Goal: Task Accomplishment & Management: Manage account settings

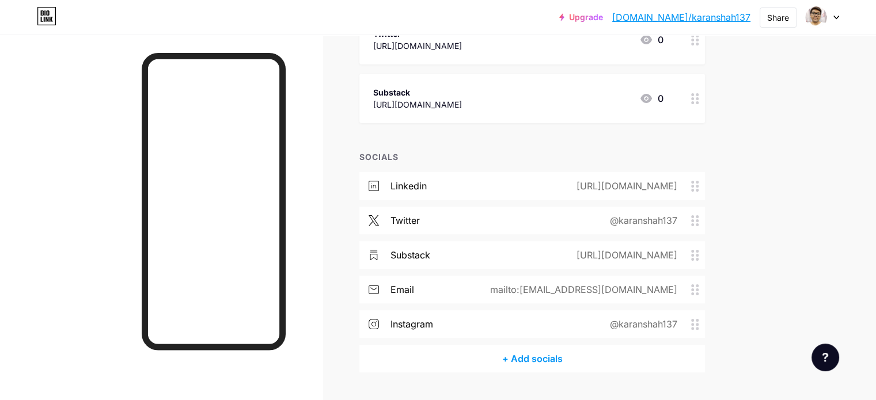
scroll to position [226, 0]
click at [590, 359] on div "+ Add socials" at bounding box center [531, 358] width 345 height 28
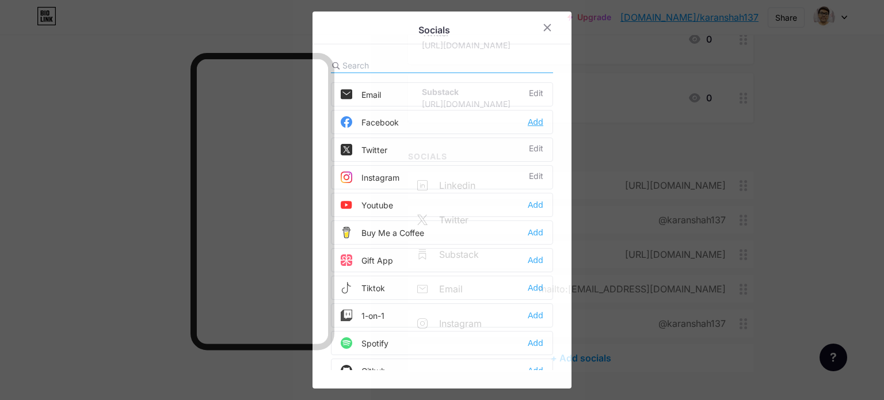
click at [537, 119] on div "Add" at bounding box center [536, 122] width 16 height 12
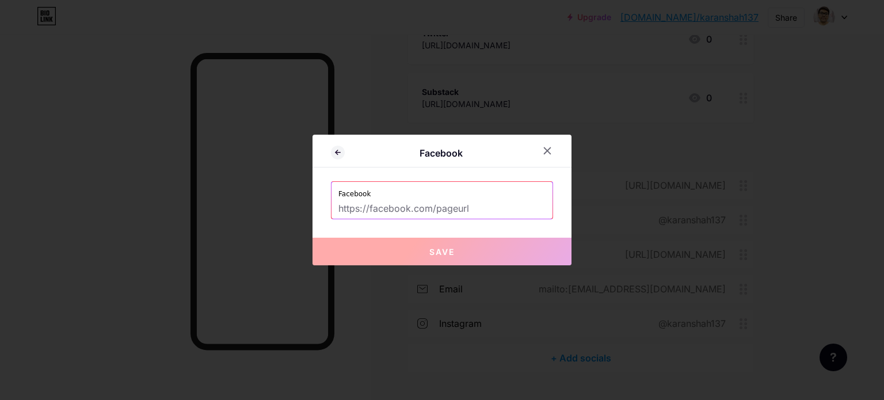
click at [412, 207] on input "text" at bounding box center [442, 209] width 207 height 20
paste input "[URL][DOMAIN_NAME]"
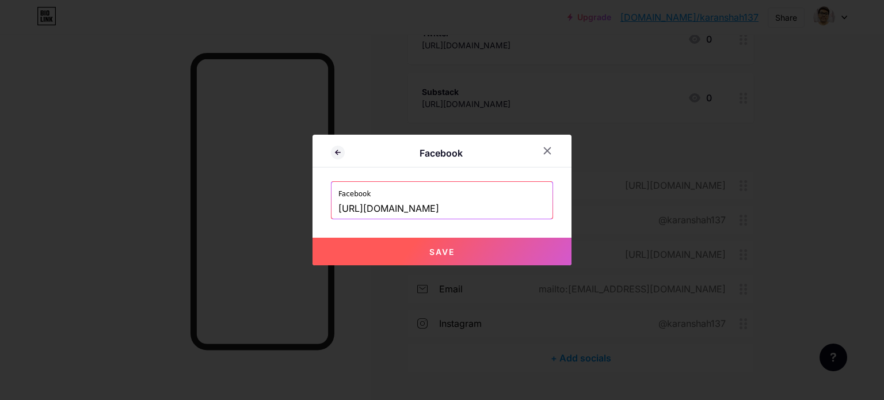
type input "[URL][DOMAIN_NAME]"
click at [438, 249] on span "Save" at bounding box center [442, 252] width 25 height 10
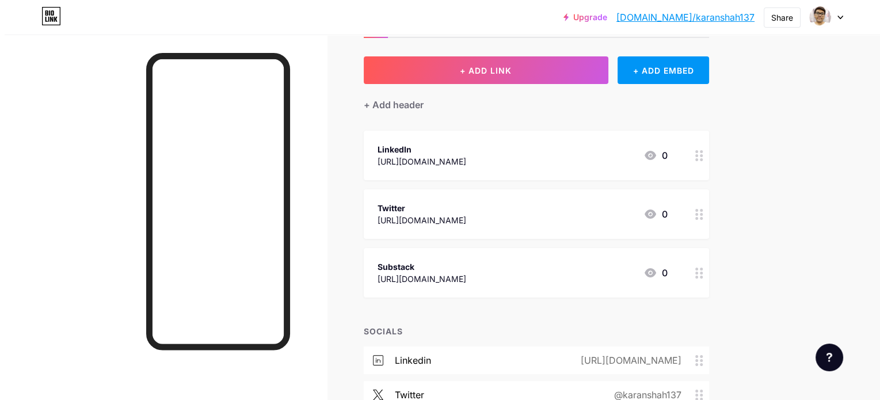
scroll to position [44, 0]
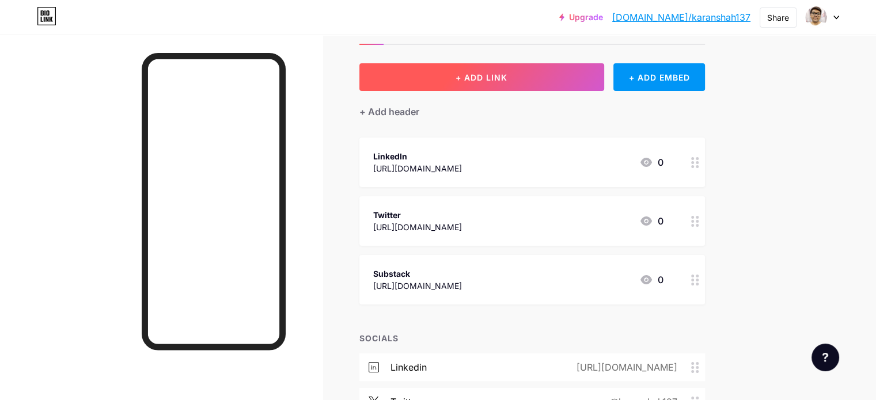
click at [549, 81] on button "+ ADD LINK" at bounding box center [481, 77] width 245 height 28
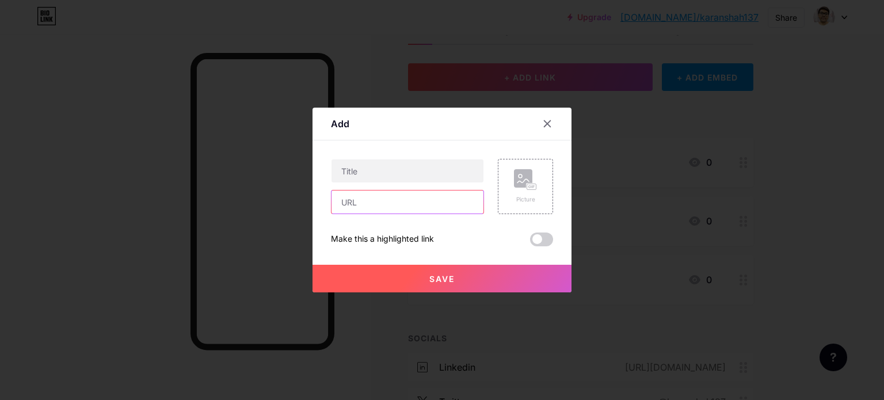
click at [381, 201] on input "text" at bounding box center [408, 202] width 152 height 23
paste input "[URL][DOMAIN_NAME]"
type input "[URL][DOMAIN_NAME]"
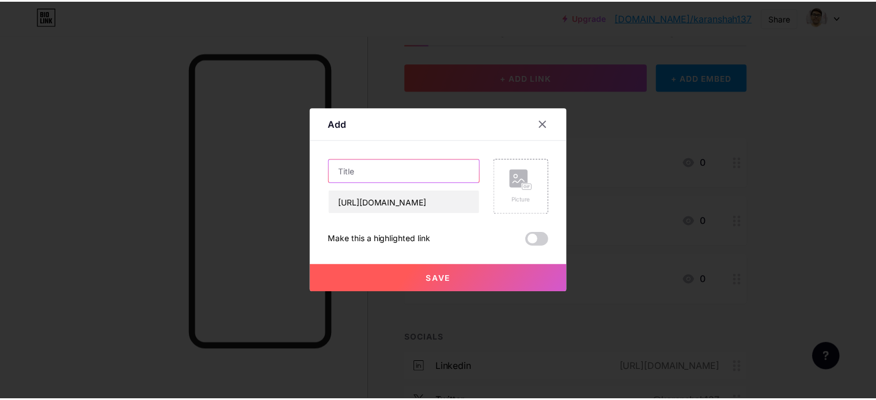
scroll to position [0, 0]
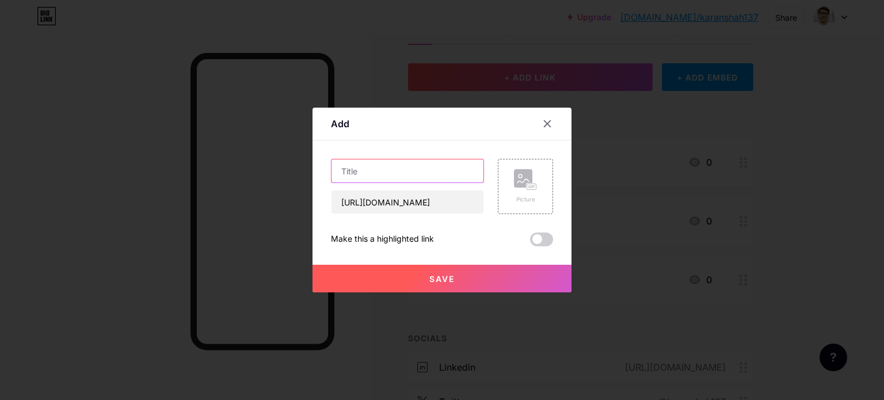
click at [362, 176] on input "text" at bounding box center [408, 170] width 152 height 23
type input "Facebook"
click at [458, 274] on button "Save" at bounding box center [442, 279] width 259 height 28
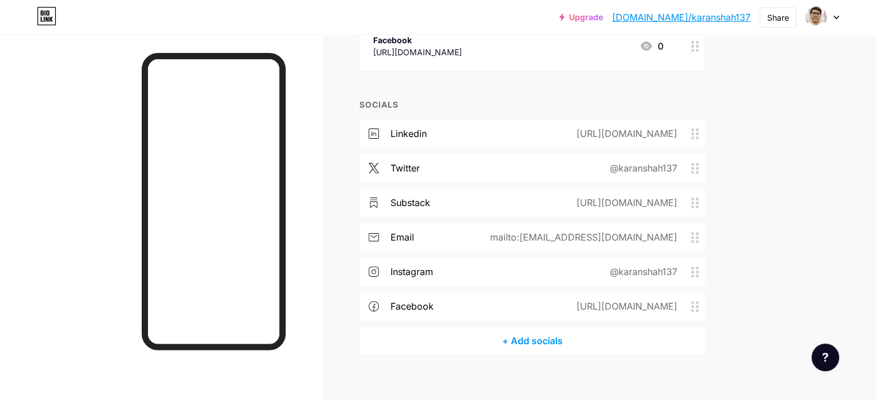
scroll to position [347, 0]
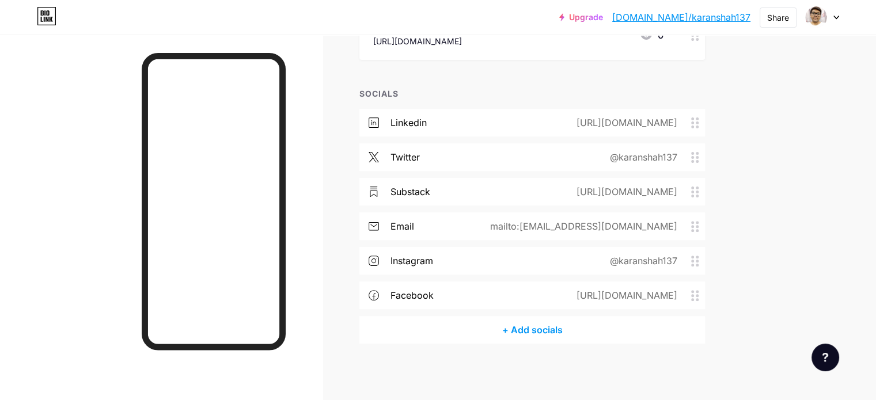
click at [556, 324] on div "+ Add socials" at bounding box center [531, 330] width 345 height 28
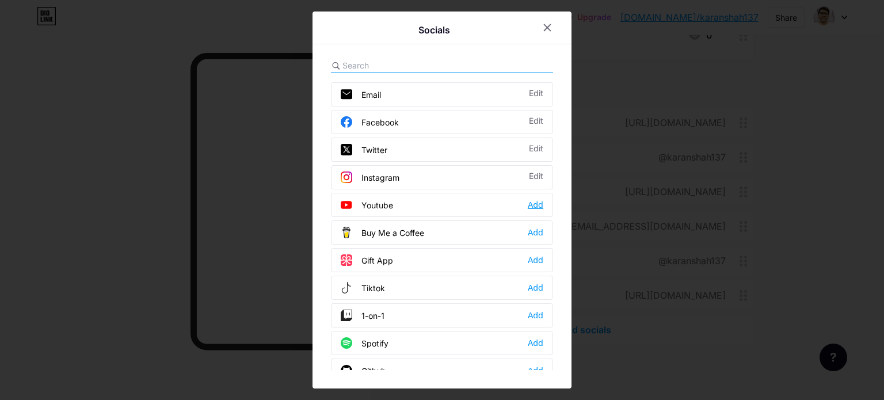
click at [530, 203] on div "Add" at bounding box center [536, 205] width 16 height 12
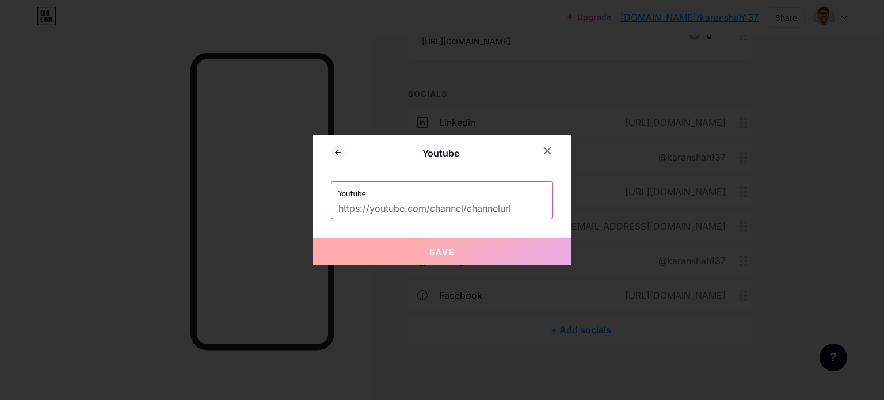
click at [459, 207] on input "text" at bounding box center [442, 209] width 207 height 20
paste input "[URL][DOMAIN_NAME]"
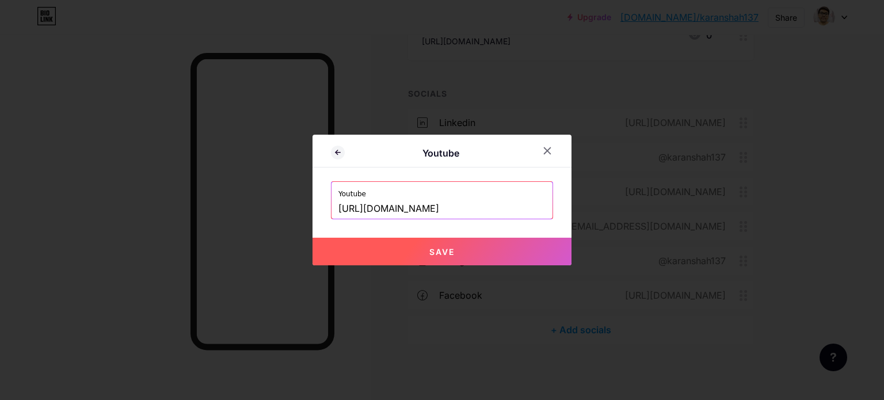
type input "[URL][DOMAIN_NAME]"
click at [457, 255] on button "Save" at bounding box center [442, 252] width 259 height 28
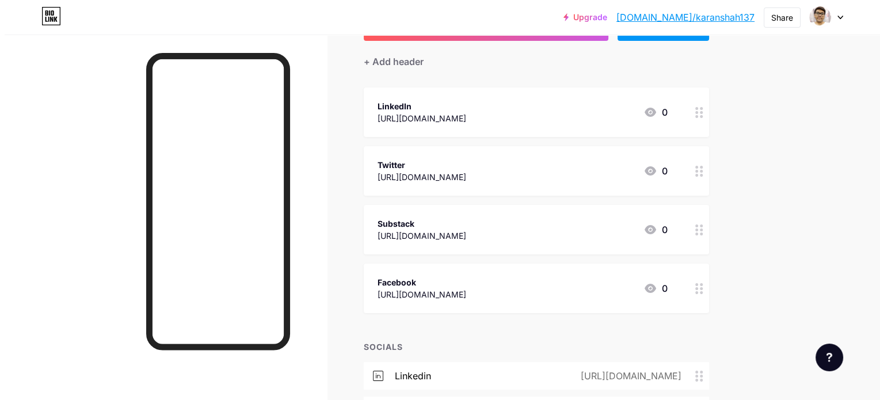
scroll to position [59, 0]
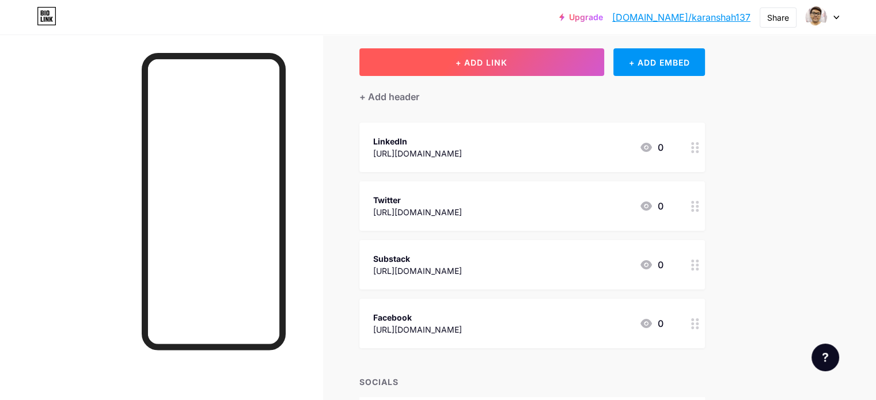
click at [484, 64] on button "+ ADD LINK" at bounding box center [481, 62] width 245 height 28
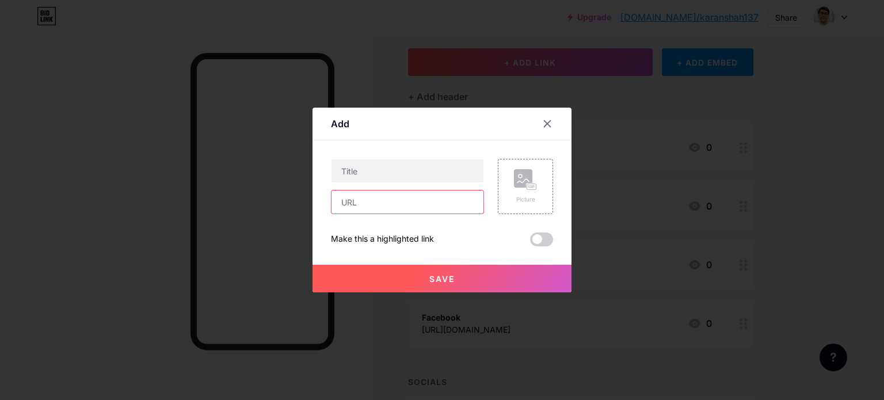
click at [356, 197] on input "text" at bounding box center [408, 202] width 152 height 23
paste input "[URL][DOMAIN_NAME]"
type input "[URL][DOMAIN_NAME]"
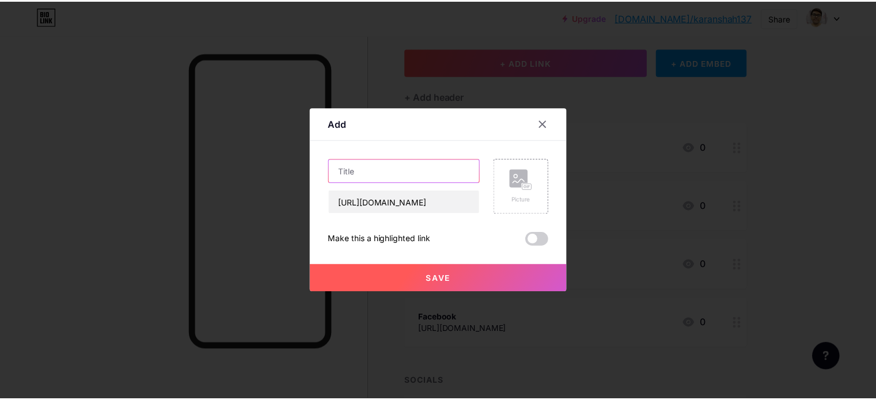
scroll to position [0, 0]
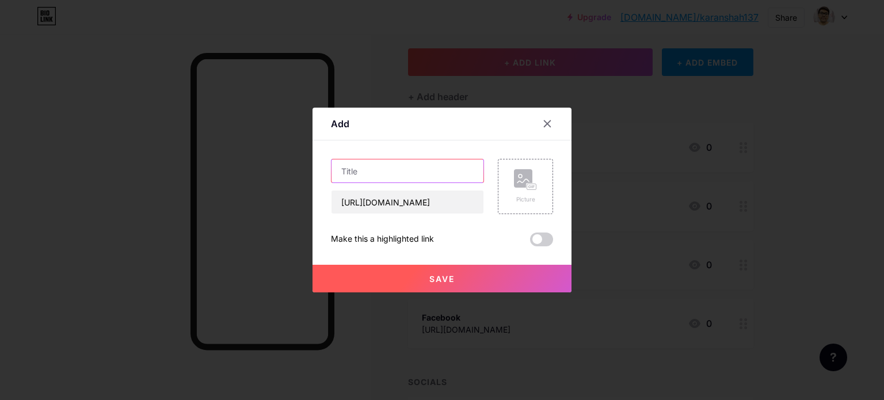
click at [343, 169] on input "text" at bounding box center [408, 170] width 152 height 23
type input "Youtube"
click at [407, 275] on button "Save" at bounding box center [442, 279] width 259 height 28
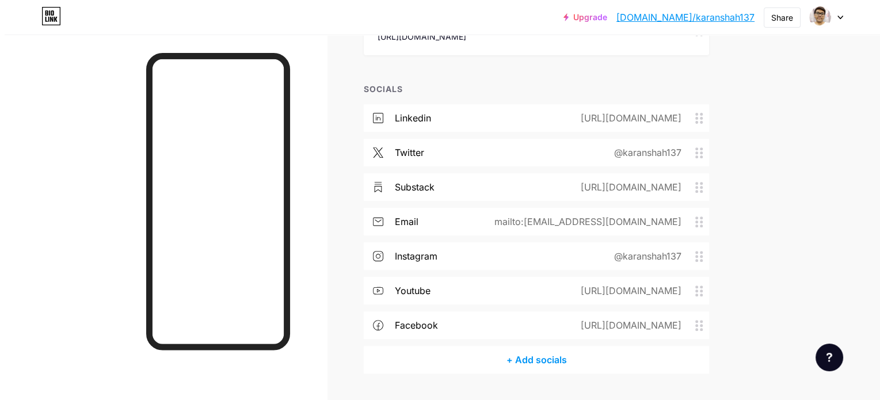
scroll to position [440, 0]
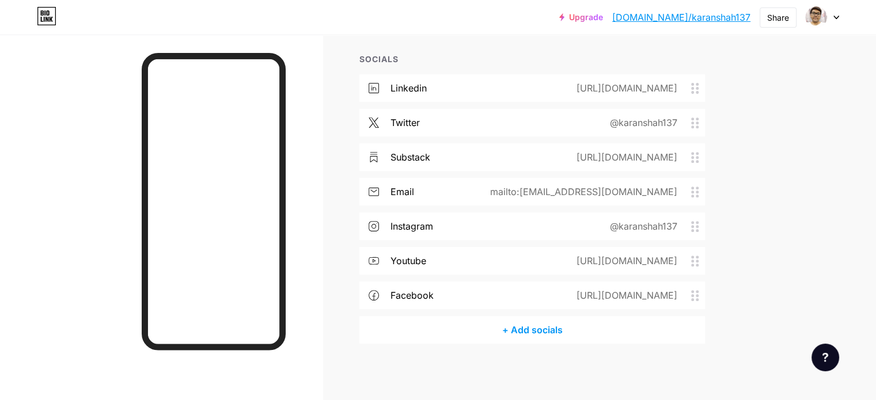
click at [563, 330] on div "+ Add socials" at bounding box center [531, 330] width 345 height 28
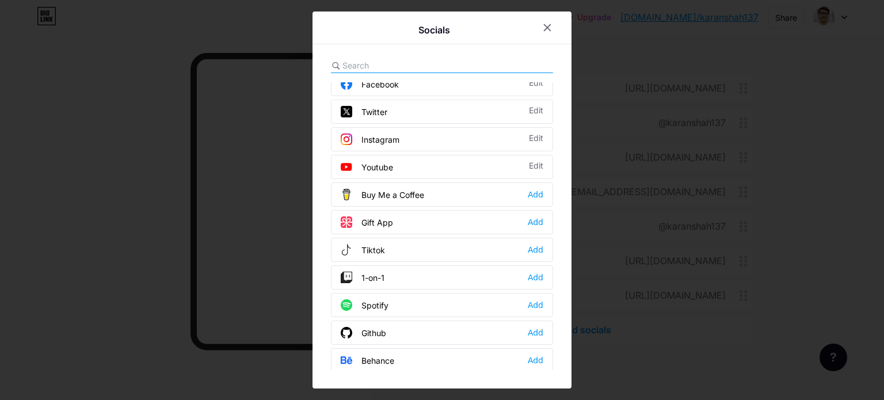
scroll to position [52, 0]
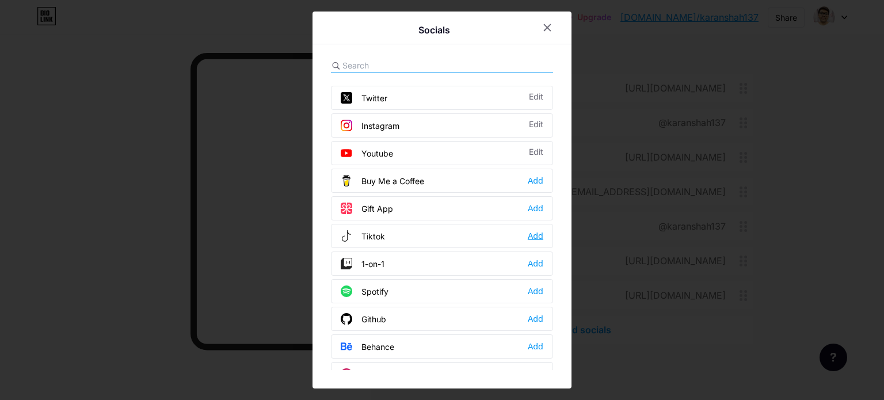
click at [533, 234] on div "Add" at bounding box center [536, 236] width 16 height 12
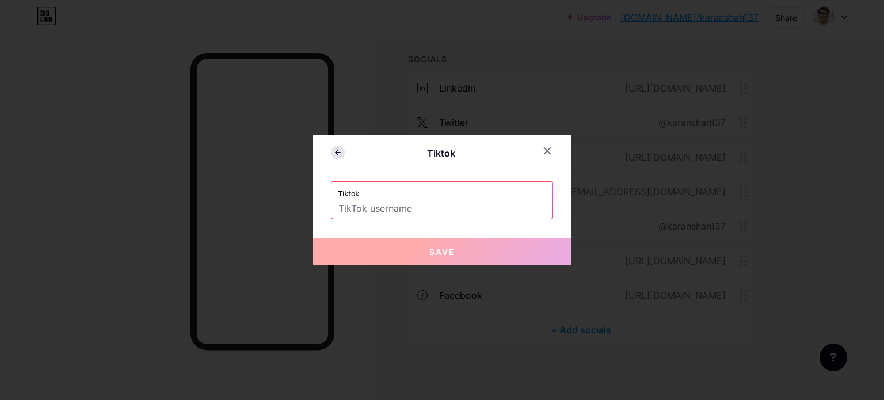
click at [340, 153] on icon at bounding box center [338, 153] width 14 height 14
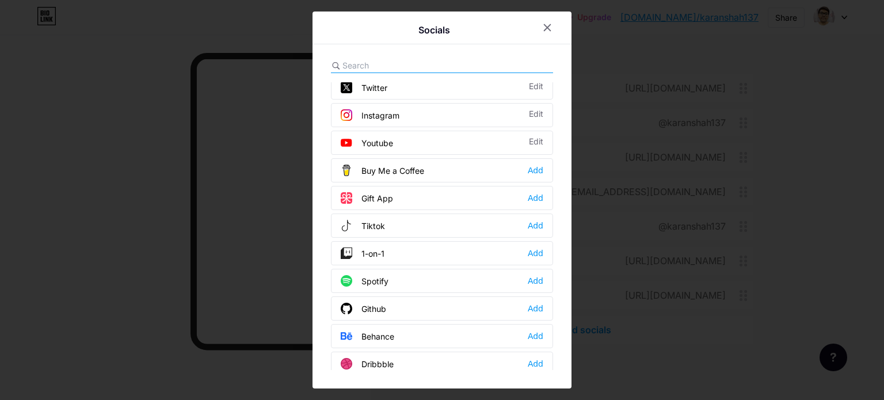
scroll to position [90, 0]
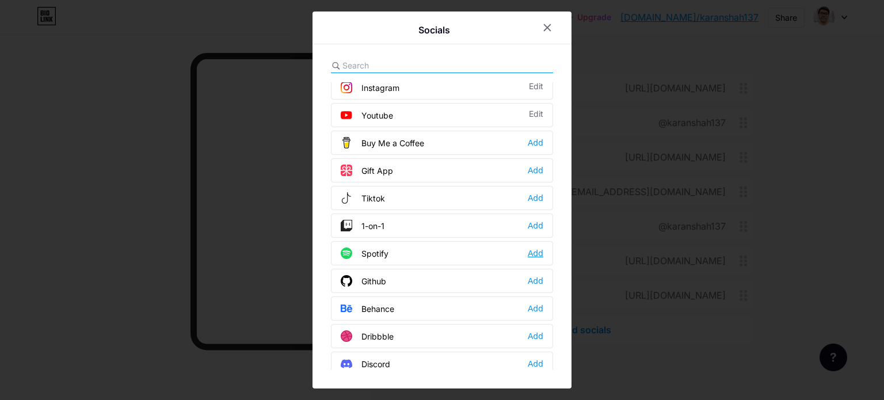
click at [534, 248] on div "Add" at bounding box center [536, 254] width 16 height 12
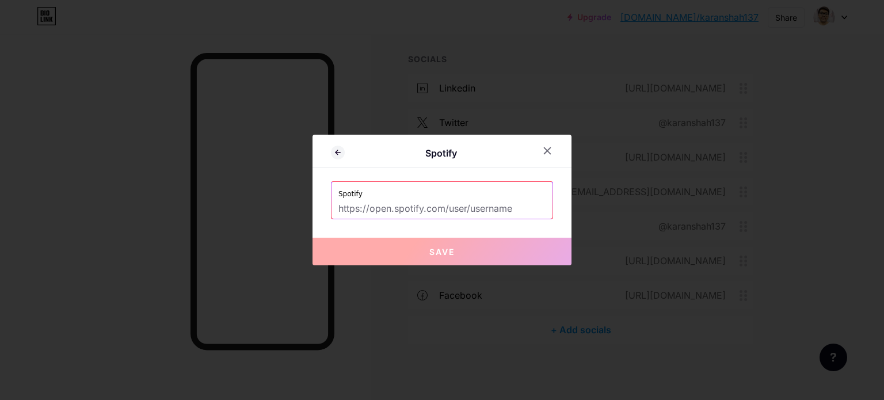
click at [449, 206] on input "text" at bounding box center [442, 209] width 207 height 20
paste input "[URL][DOMAIN_NAME]"
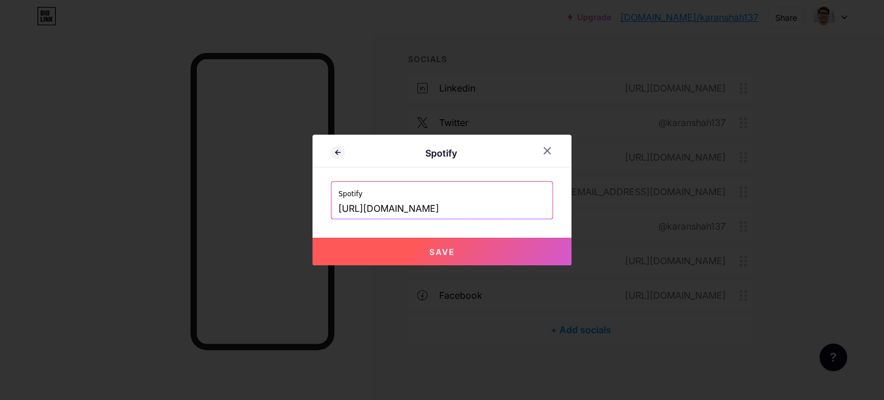
type input "[URL][DOMAIN_NAME]"
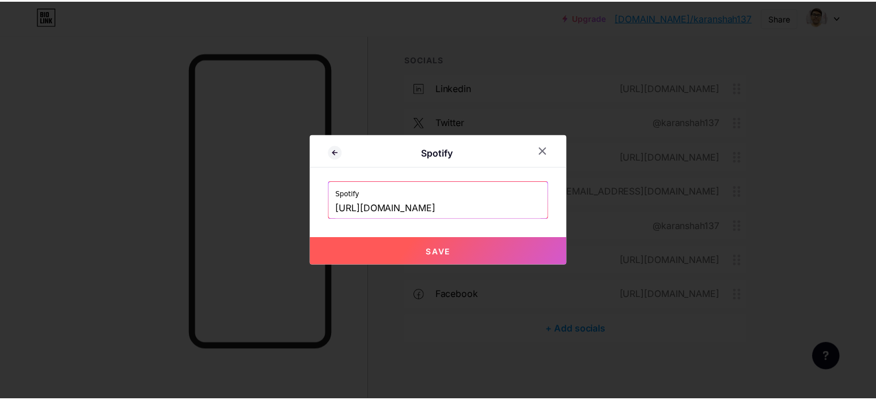
scroll to position [0, 0]
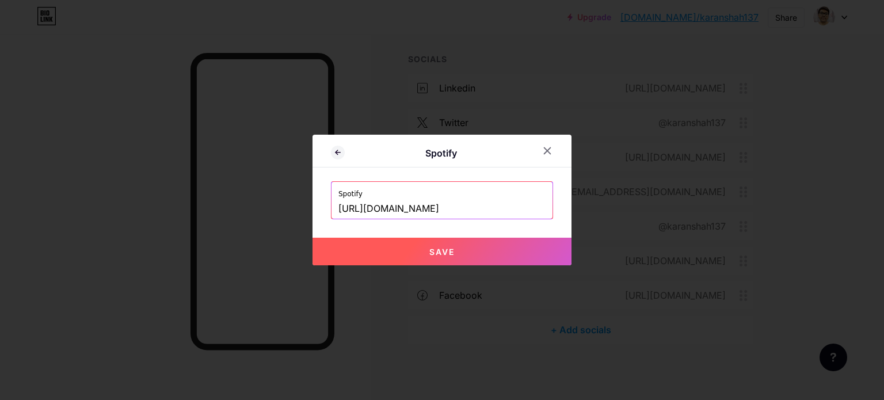
click at [417, 250] on button "Save" at bounding box center [442, 252] width 259 height 28
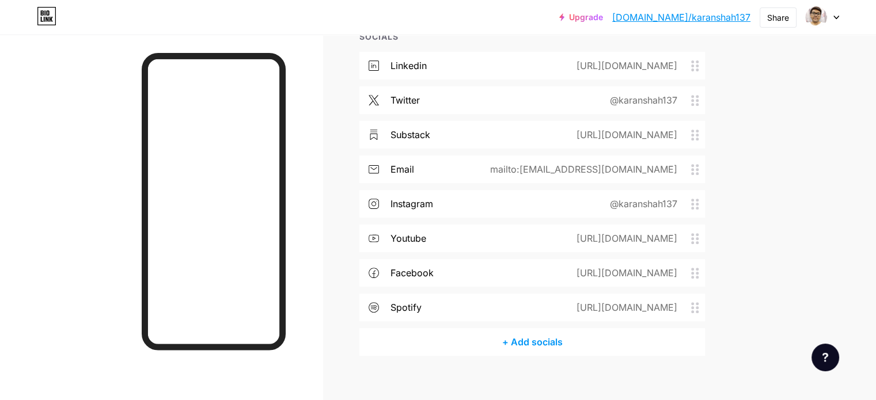
scroll to position [475, 0]
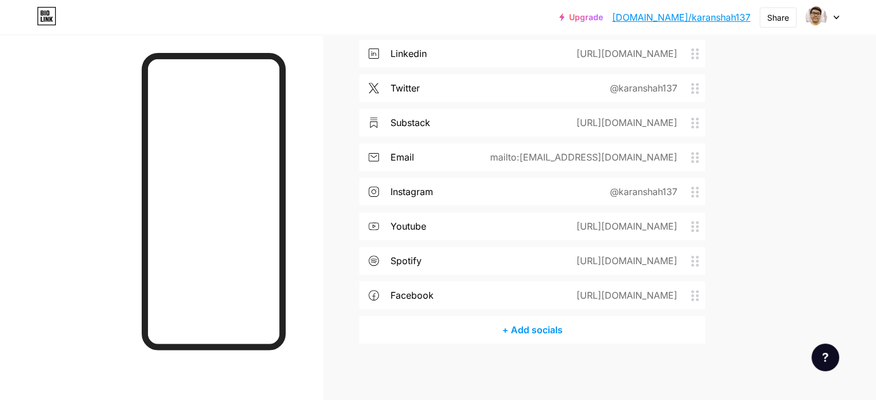
click at [587, 331] on div "+ Add socials" at bounding box center [531, 330] width 345 height 28
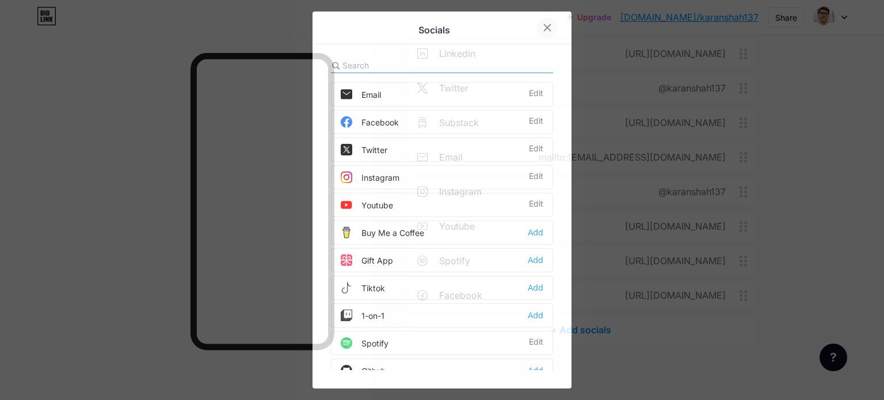
click at [548, 25] on div at bounding box center [547, 27] width 21 height 21
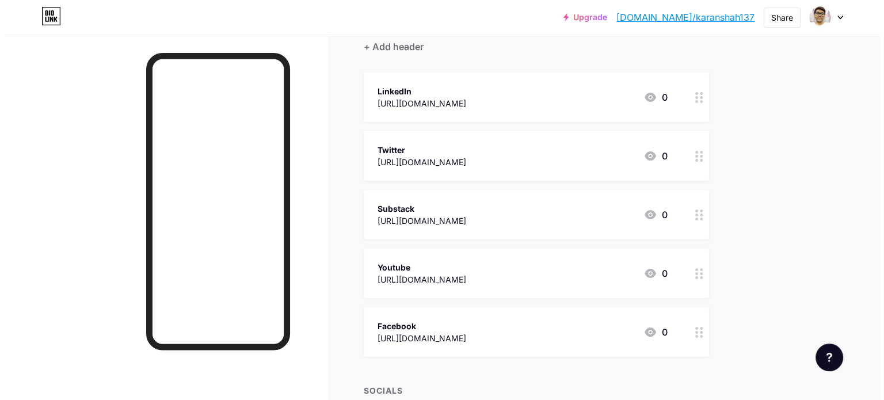
scroll to position [0, 0]
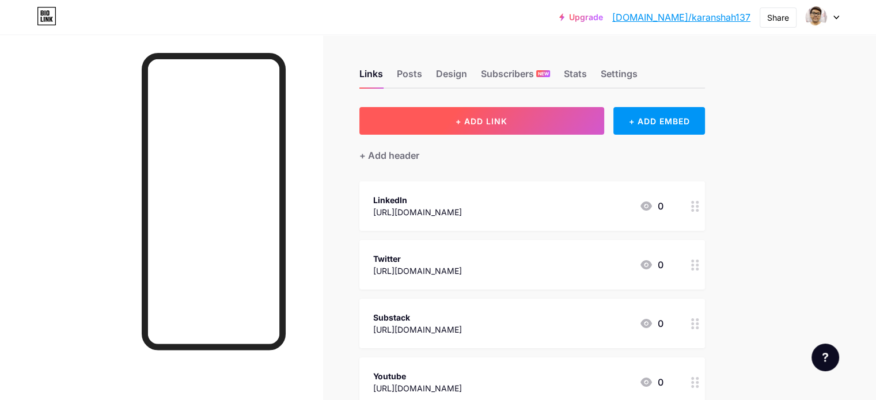
click at [507, 117] on span "+ ADD LINK" at bounding box center [481, 121] width 52 height 10
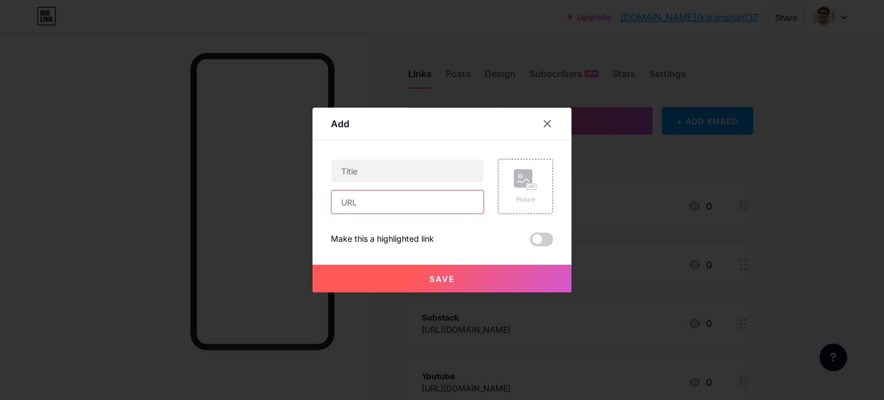
click at [398, 193] on input "text" at bounding box center [408, 202] width 152 height 23
paste input "[URL][DOMAIN_NAME]"
type input "[URL][DOMAIN_NAME]"
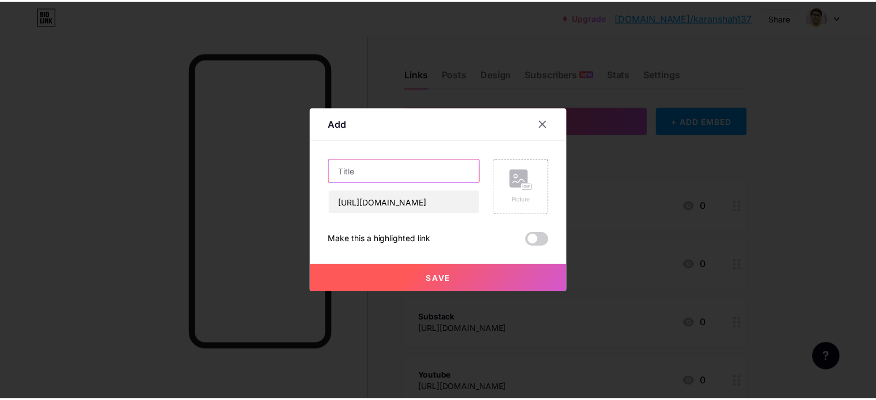
scroll to position [0, 0]
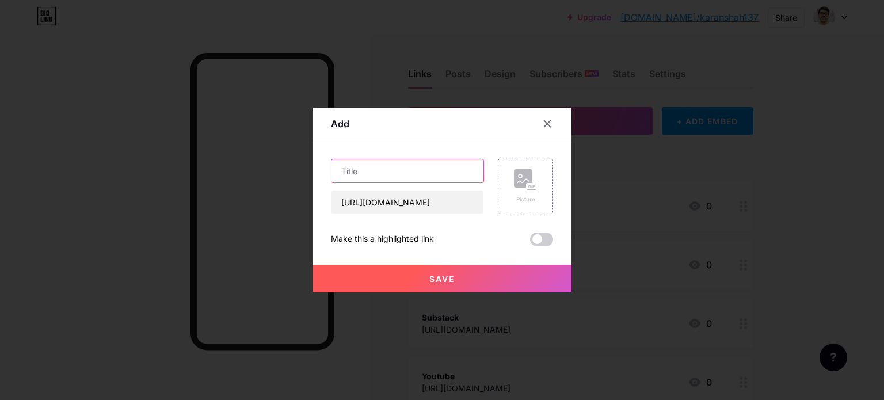
click at [379, 167] on input "text" at bounding box center [408, 170] width 152 height 23
type input "Spotify"
click at [391, 273] on button "Save" at bounding box center [442, 279] width 259 height 28
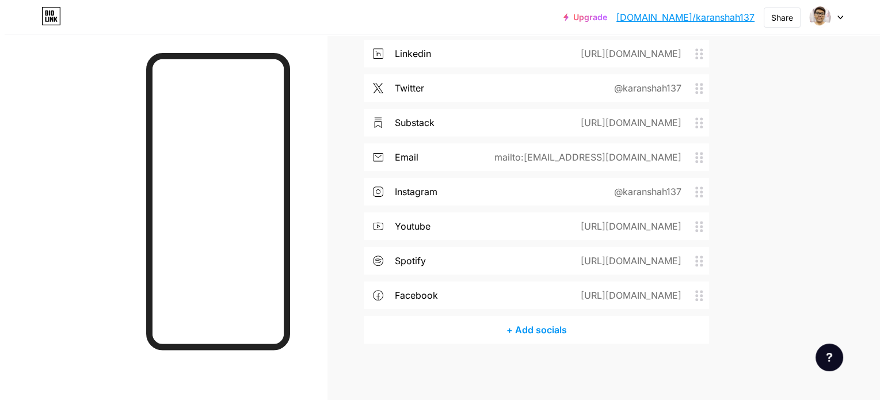
scroll to position [533, 0]
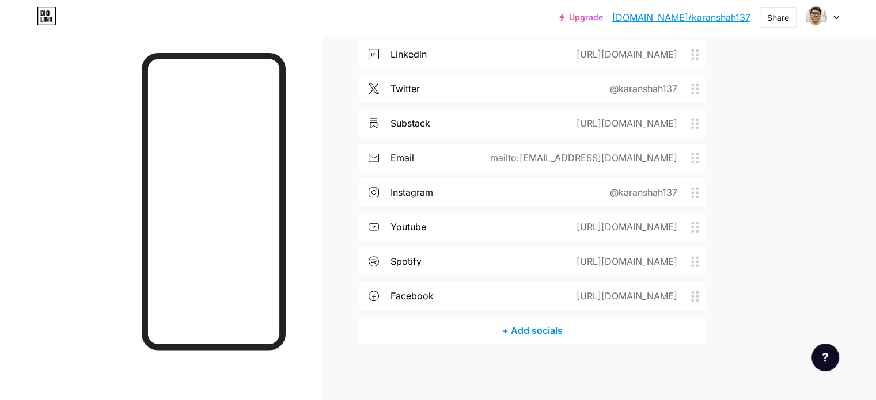
click at [578, 333] on div "+ Add socials" at bounding box center [531, 331] width 345 height 28
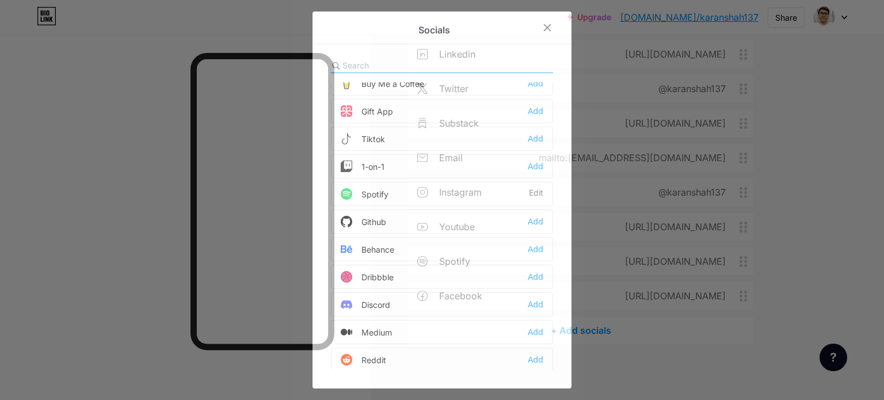
scroll to position [151, 0]
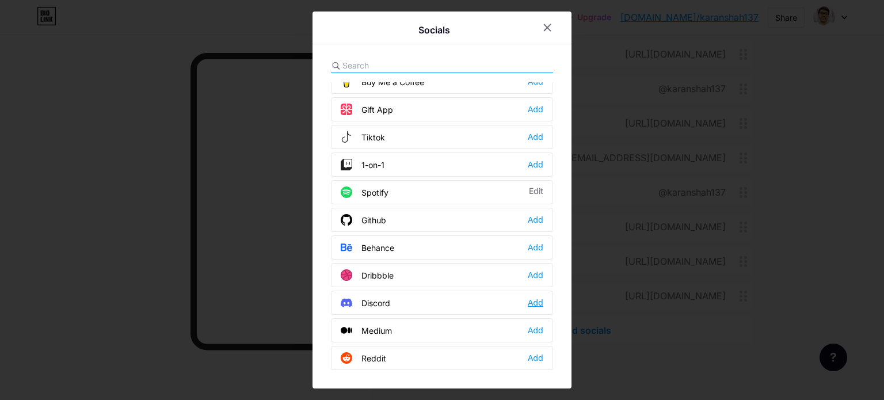
click at [534, 297] on div "Add" at bounding box center [536, 303] width 16 height 12
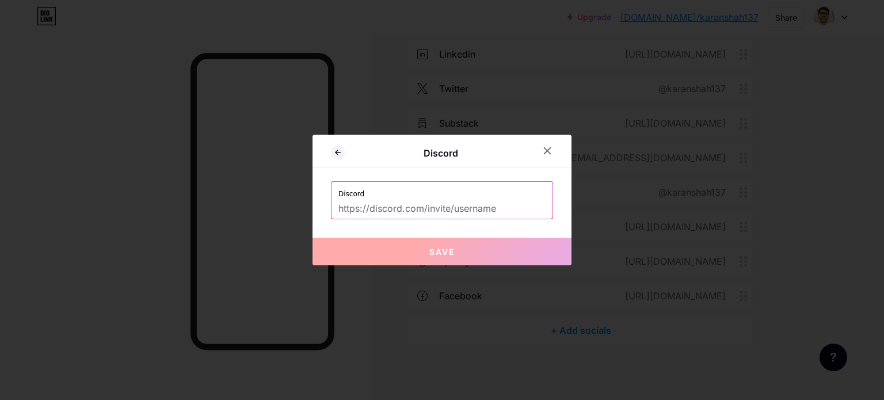
click at [404, 211] on input "text" at bounding box center [442, 209] width 207 height 20
paste input "786489006372028428"
type input "786489006372028428"
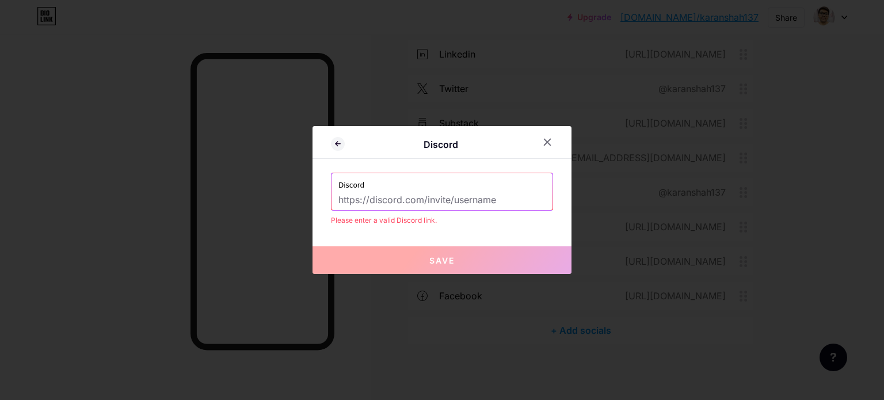
drag, startPoint x: 504, startPoint y: 202, endPoint x: 389, endPoint y: 193, distance: 115.5
click at [389, 193] on input "text" at bounding box center [442, 201] width 207 height 20
paste input "[URL][DOMAIN_NAME]"
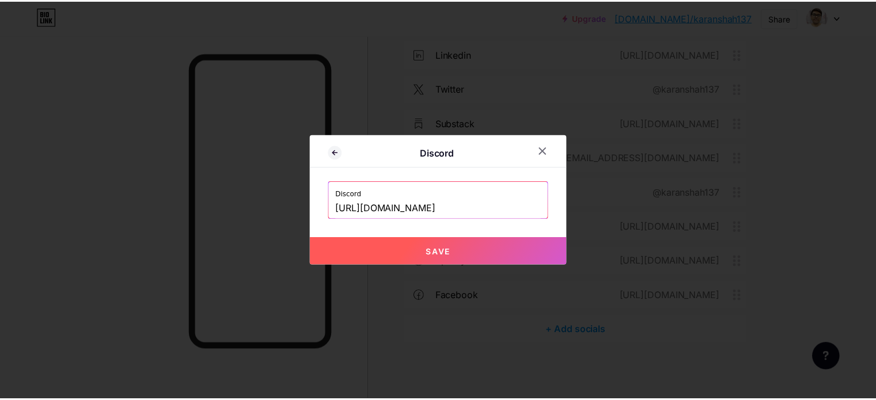
scroll to position [0, 0]
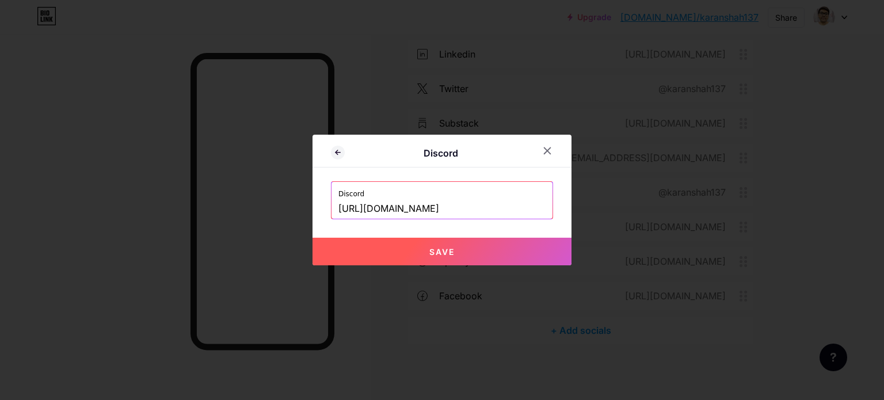
type input "[URL][DOMAIN_NAME]"
click at [436, 255] on span "Save" at bounding box center [442, 252] width 25 height 10
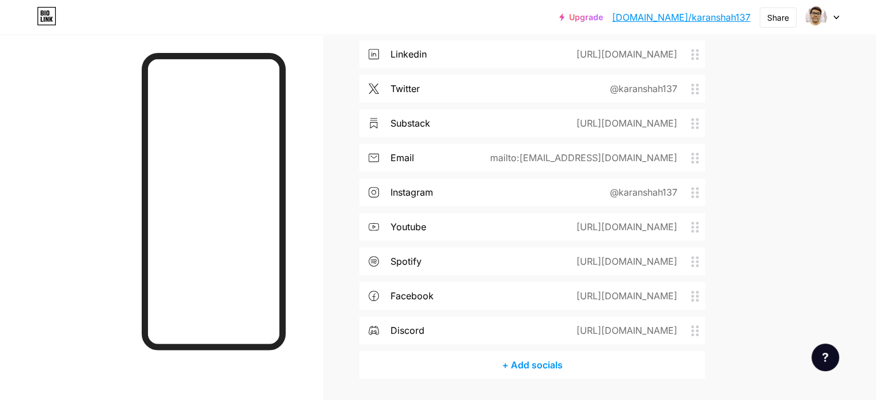
scroll to position [568, 0]
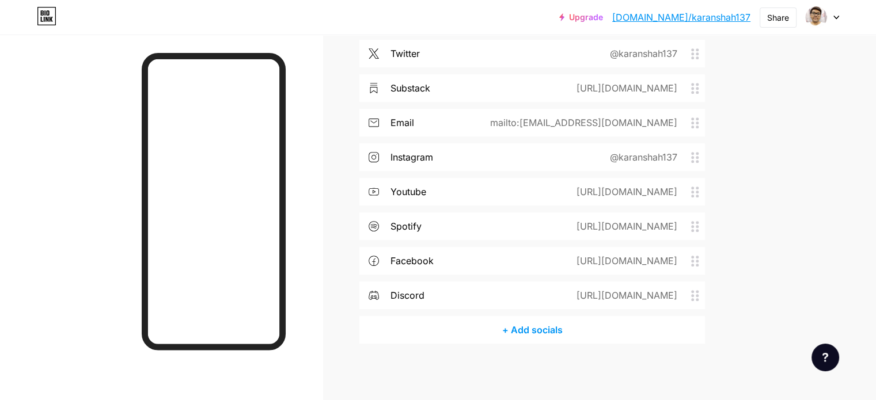
click at [632, 292] on div "[URL][DOMAIN_NAME]" at bounding box center [624, 295] width 133 height 14
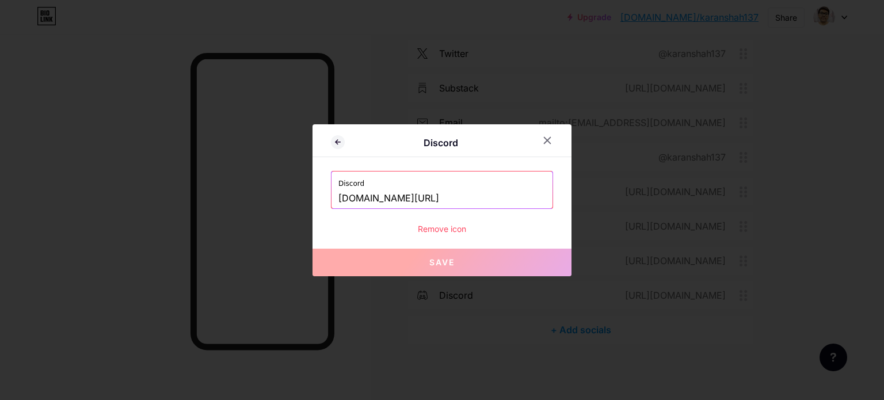
click at [476, 193] on input "[DOMAIN_NAME][URL]" at bounding box center [442, 199] width 207 height 20
click at [545, 140] on icon at bounding box center [547, 140] width 9 height 9
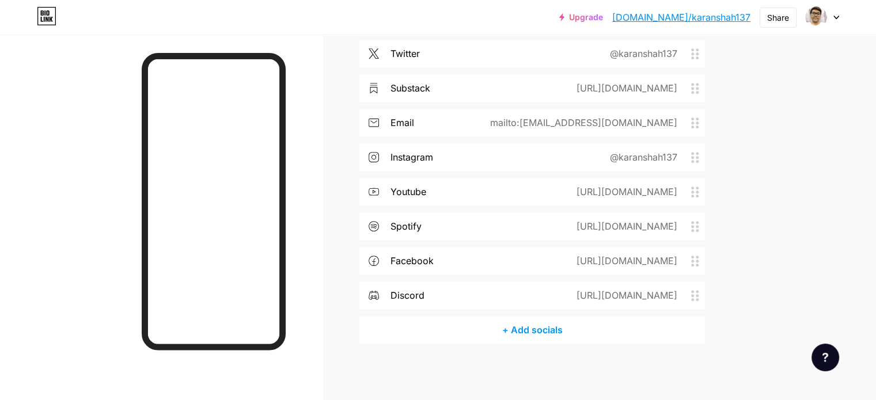
click at [691, 291] on div "[URL][DOMAIN_NAME]" at bounding box center [624, 295] width 133 height 14
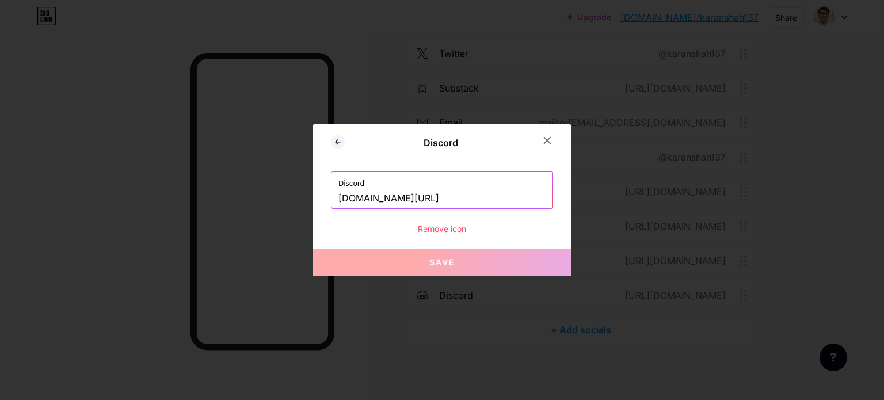
drag, startPoint x: 481, startPoint y: 197, endPoint x: 287, endPoint y: 188, distance: 194.8
click at [287, 188] on div "Discord Discord [DOMAIN_NAME][URL] Remove icon Save" at bounding box center [442, 200] width 884 height 400
paste input "[URL][DOMAIN_NAME]"
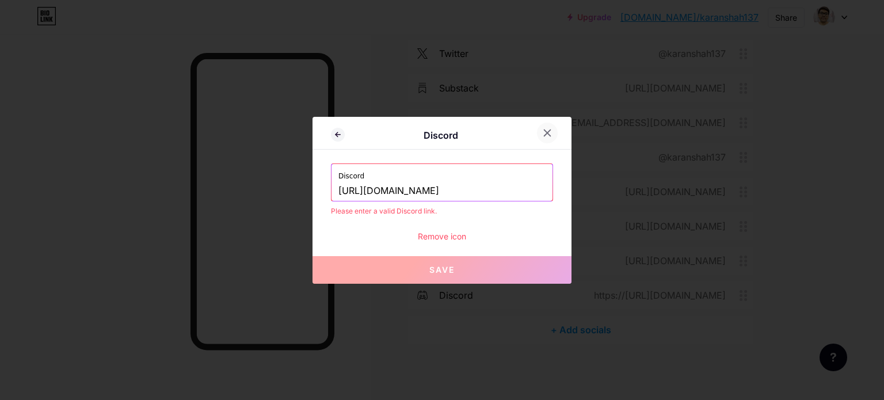
type input "[URL][DOMAIN_NAME]"
click at [544, 127] on div at bounding box center [547, 133] width 21 height 21
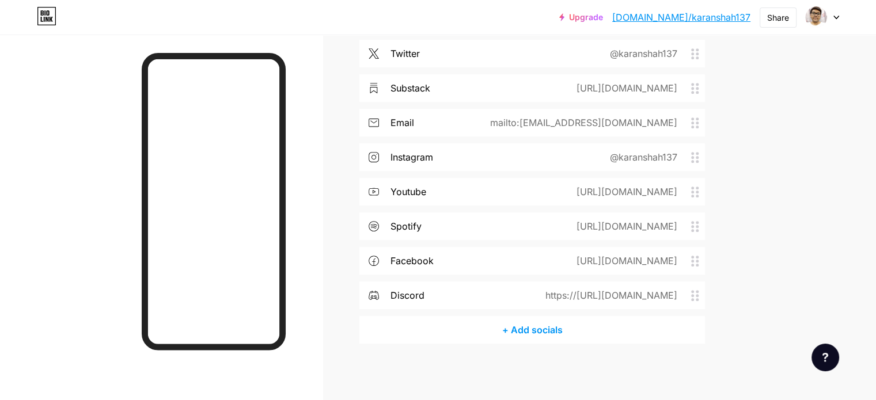
click at [662, 296] on div "https://[URL][DOMAIN_NAME]" at bounding box center [609, 295] width 164 height 14
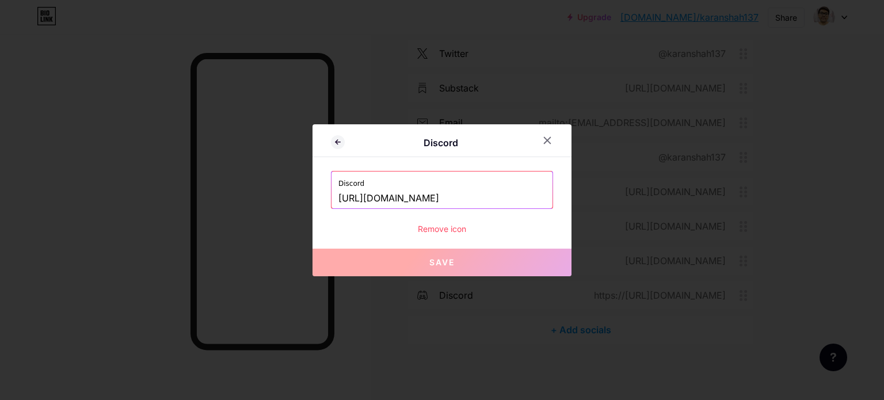
click at [390, 196] on input "[URL][DOMAIN_NAME]" at bounding box center [442, 199] width 207 height 20
click at [543, 138] on icon at bounding box center [547, 140] width 9 height 9
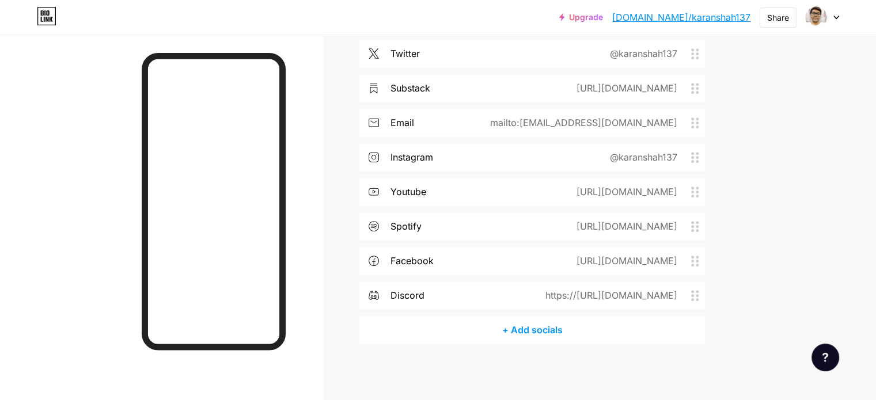
click at [691, 294] on div "https://[URL][DOMAIN_NAME]" at bounding box center [609, 295] width 164 height 14
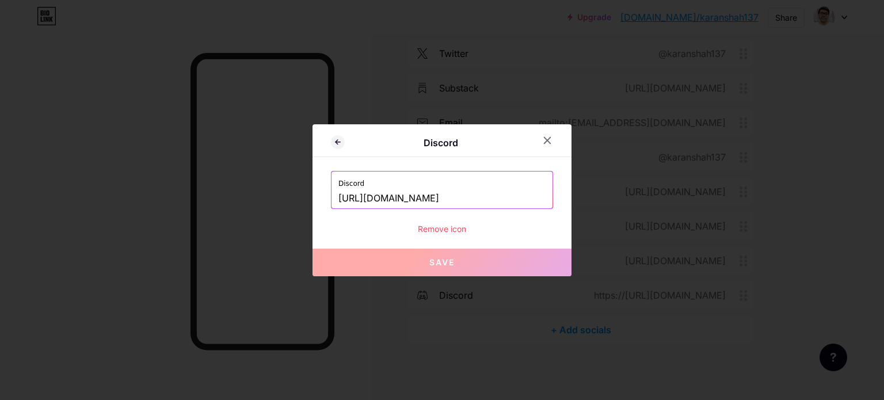
click at [447, 225] on div "Remove icon" at bounding box center [442, 229] width 222 height 12
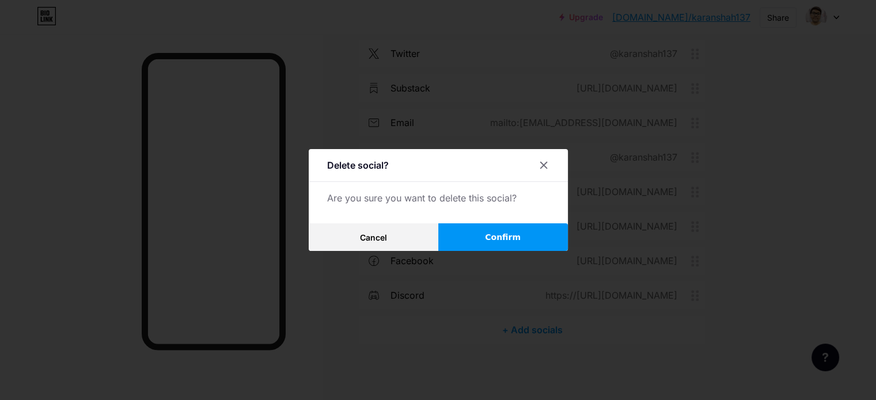
click at [486, 230] on button "Confirm" at bounding box center [503, 237] width 130 height 28
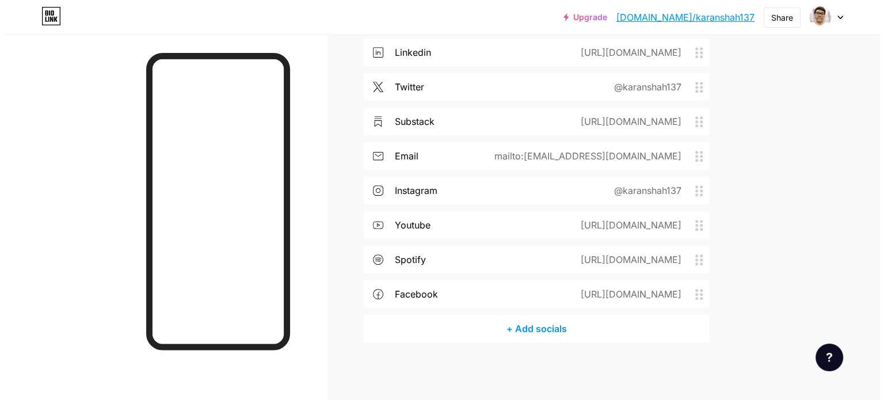
scroll to position [534, 0]
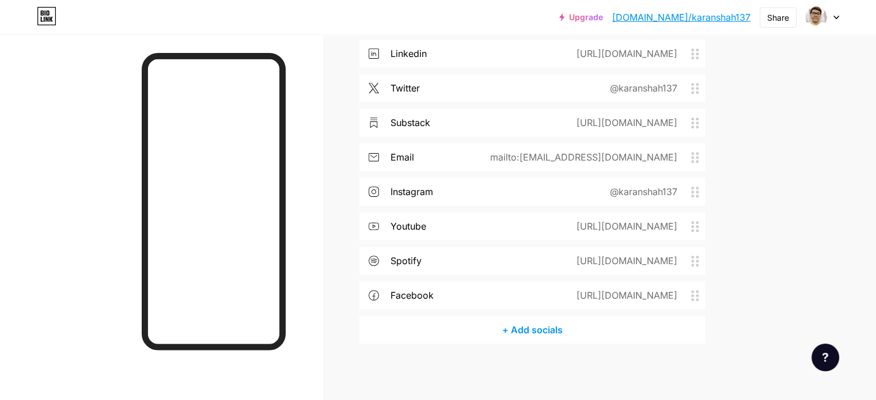
click at [578, 332] on div "+ Add socials" at bounding box center [531, 330] width 345 height 28
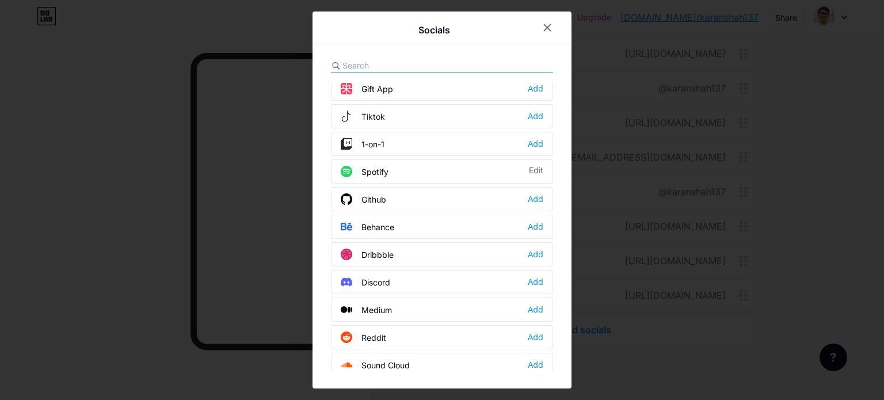
scroll to position [184, 0]
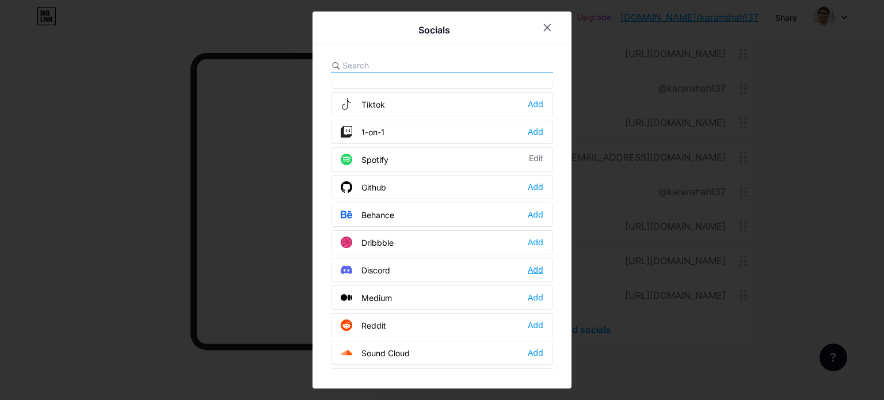
click at [534, 269] on div "Add" at bounding box center [536, 270] width 16 height 12
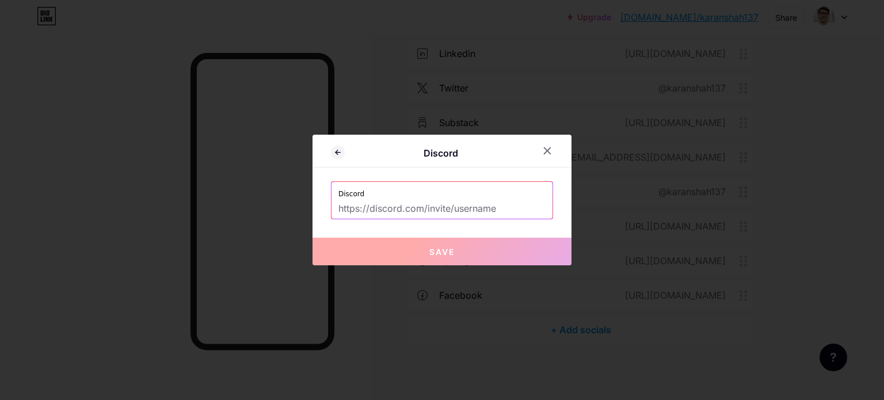
click at [441, 210] on input "text" at bounding box center [442, 209] width 207 height 20
paste input "[URL][DOMAIN_NAME]"
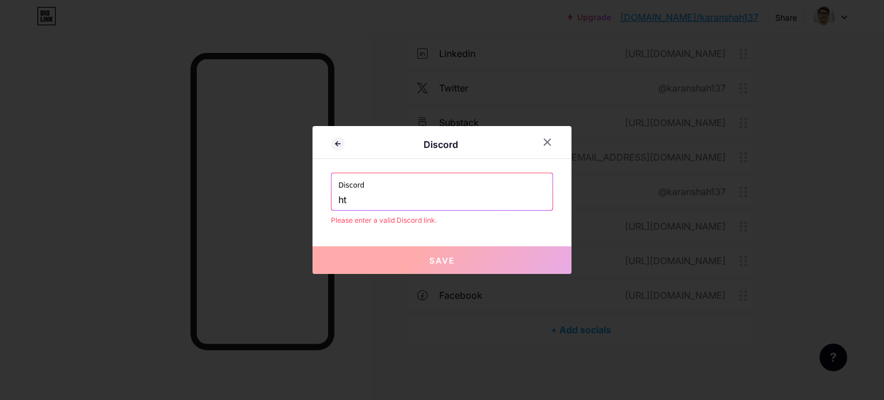
type input "h"
type input "[URL][DOMAIN_NAME]"
click at [470, 256] on button "Save" at bounding box center [442, 260] width 259 height 28
click at [545, 141] on icon at bounding box center [548, 142] width 6 height 6
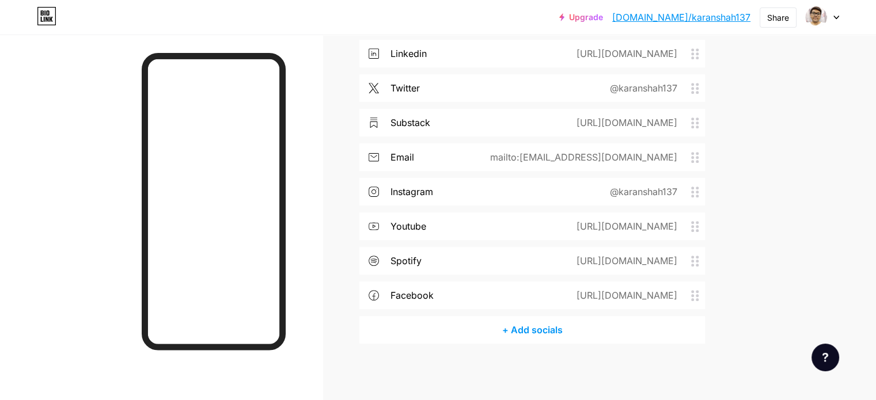
click at [516, 328] on div "+ Add socials" at bounding box center [531, 330] width 345 height 28
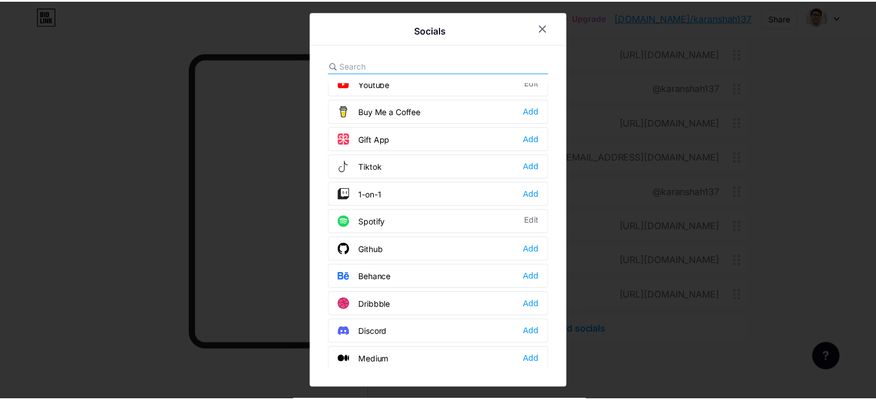
scroll to position [124, 0]
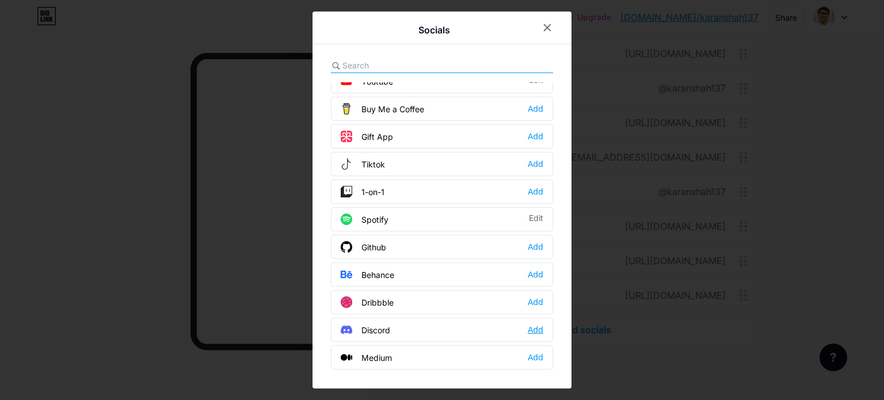
click at [530, 329] on div "Add" at bounding box center [536, 330] width 16 height 12
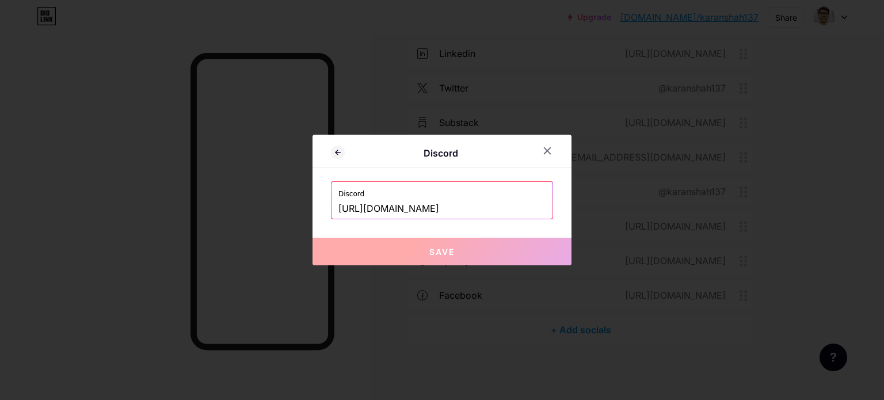
click at [450, 209] on input "[URL][DOMAIN_NAME]" at bounding box center [442, 209] width 207 height 20
click at [466, 209] on input "[URL][DOMAIN_NAME]" at bounding box center [442, 209] width 207 height 20
paste input "[DOMAIN_NAME][URL]"
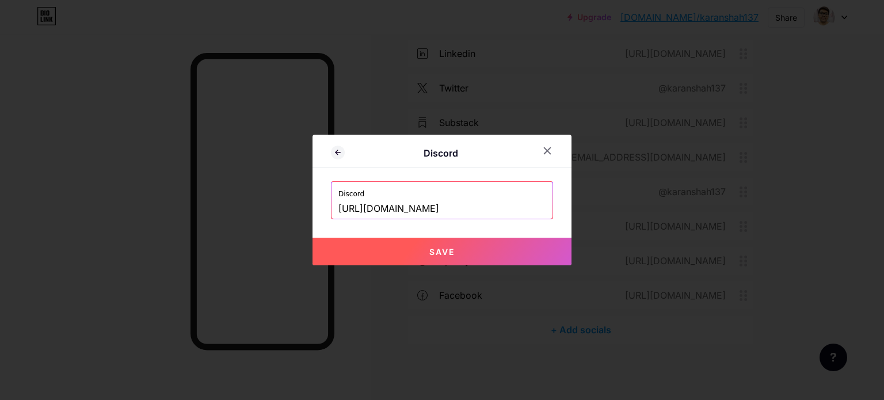
type input "[URL][DOMAIN_NAME]"
click at [477, 244] on button "Save" at bounding box center [442, 252] width 259 height 28
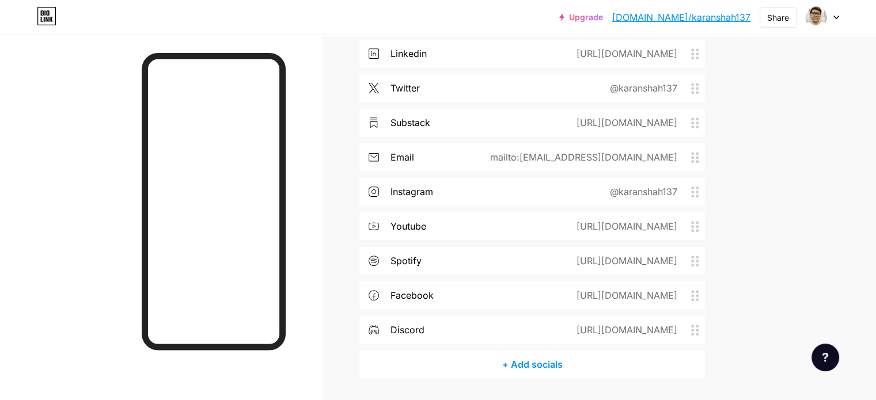
scroll to position [564, 0]
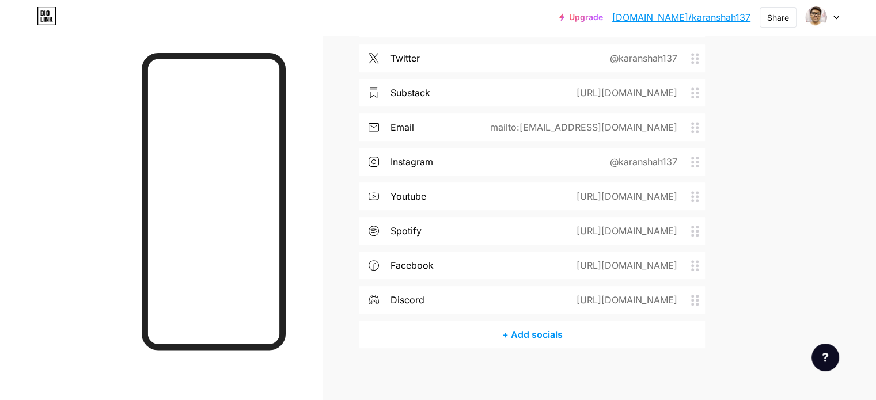
click at [583, 297] on div "[URL][DOMAIN_NAME]" at bounding box center [624, 300] width 133 height 14
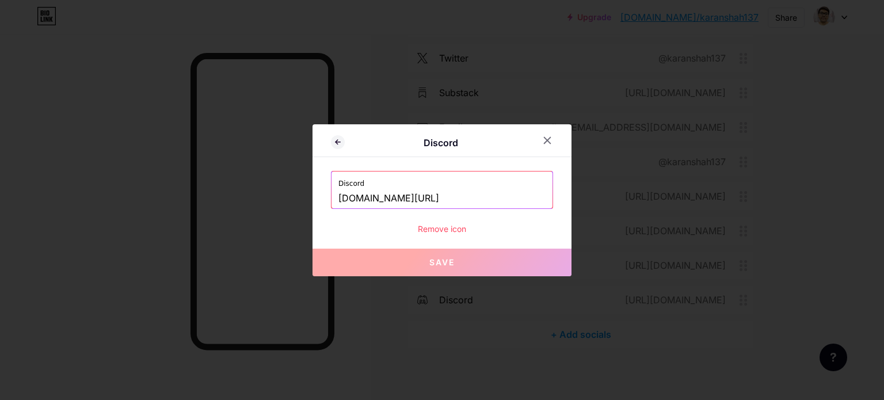
click at [476, 204] on input "[DOMAIN_NAME][URL]" at bounding box center [442, 199] width 207 height 20
click at [545, 139] on icon at bounding box center [548, 140] width 6 height 6
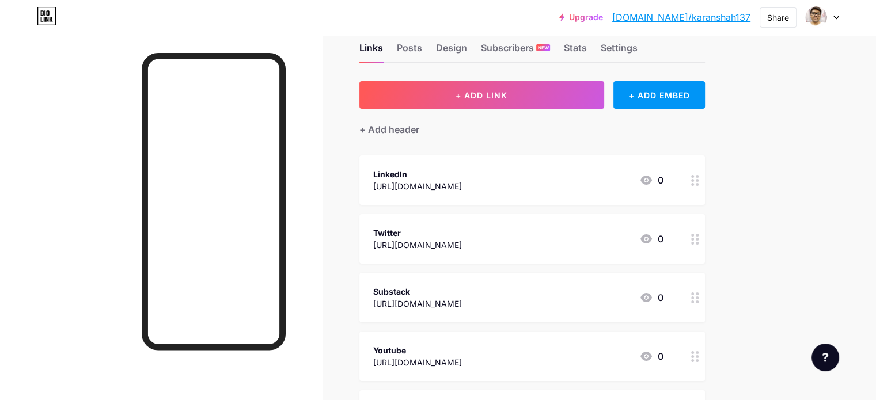
scroll to position [0, 0]
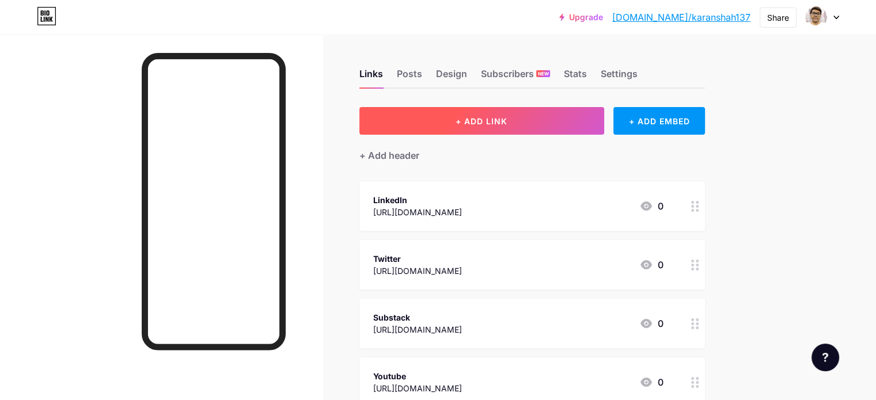
click at [575, 128] on button "+ ADD LINK" at bounding box center [481, 121] width 245 height 28
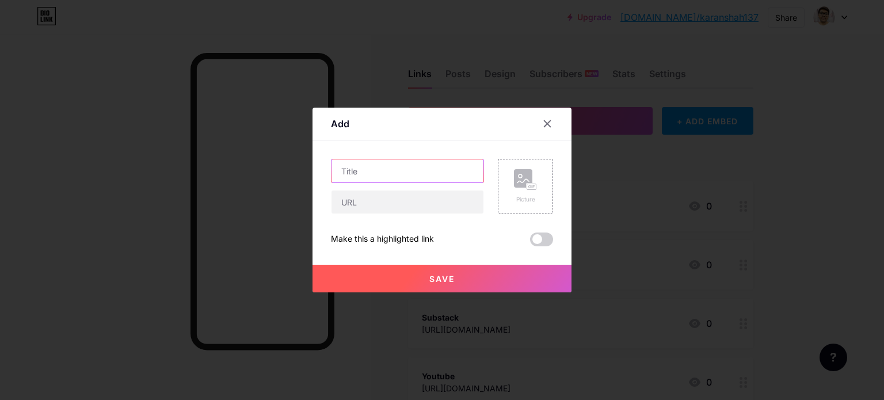
click at [442, 170] on input "text" at bounding box center [408, 170] width 152 height 23
type input "Discord"
click at [375, 285] on button "Save" at bounding box center [442, 279] width 259 height 28
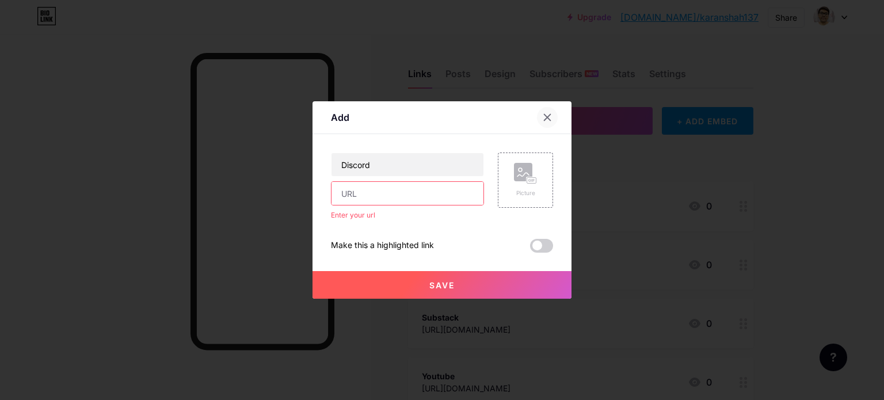
click at [543, 123] on div at bounding box center [547, 117] width 21 height 21
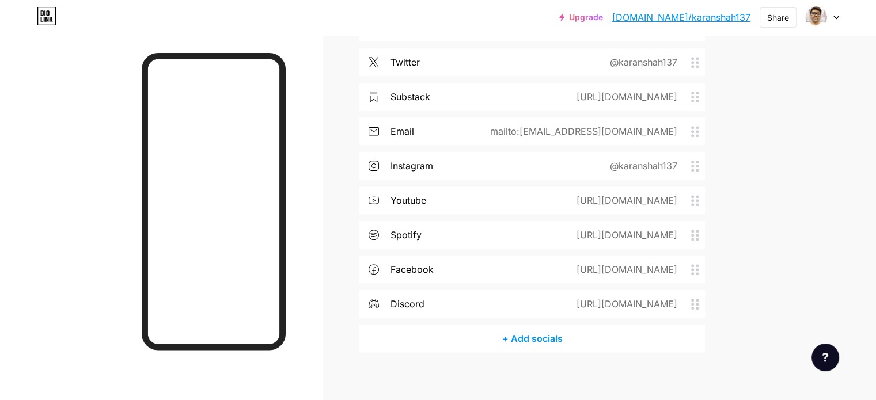
scroll to position [568, 0]
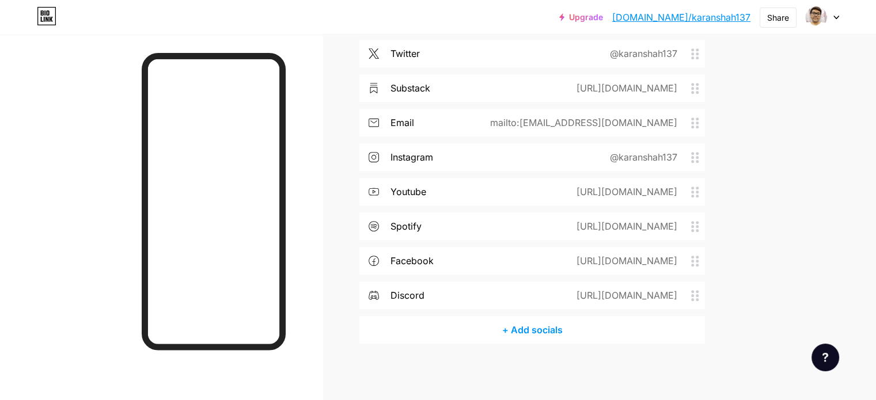
click at [580, 292] on div "[URL][DOMAIN_NAME]" at bounding box center [624, 295] width 133 height 14
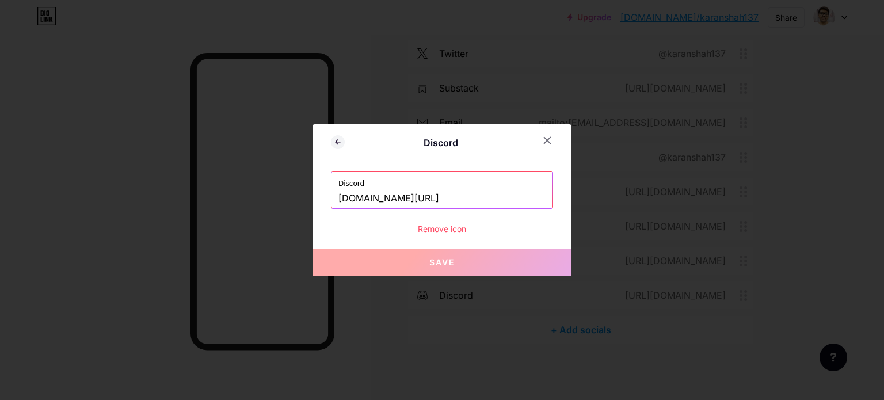
click at [506, 198] on input "[DOMAIN_NAME][URL]" at bounding box center [442, 199] width 207 height 20
click at [543, 136] on icon at bounding box center [547, 140] width 9 height 9
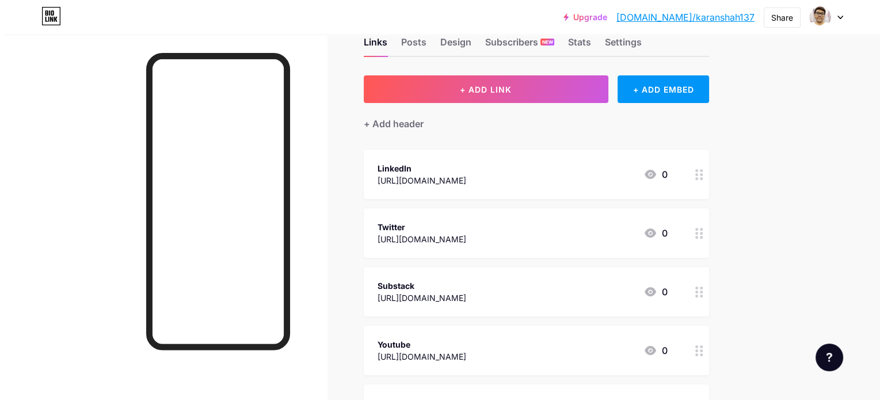
scroll to position [0, 0]
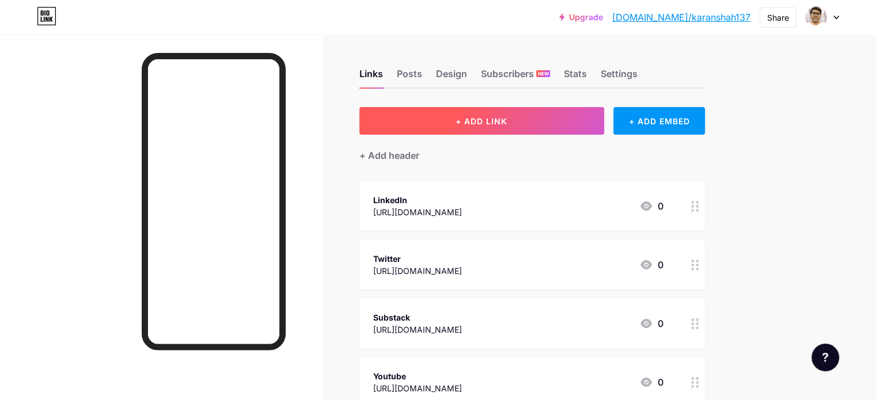
click at [580, 121] on button "+ ADD LINK" at bounding box center [481, 121] width 245 height 28
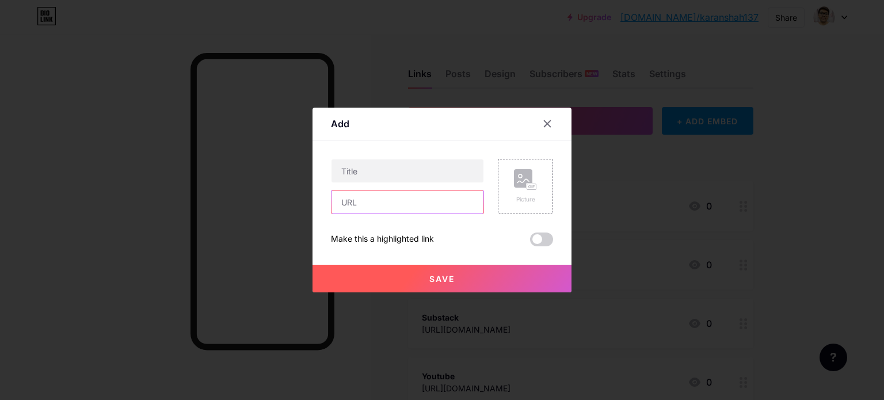
click at [431, 206] on input "text" at bounding box center [408, 202] width 152 height 23
paste input "[DOMAIN_NAME][URL]"
type input "[DOMAIN_NAME][URL]"
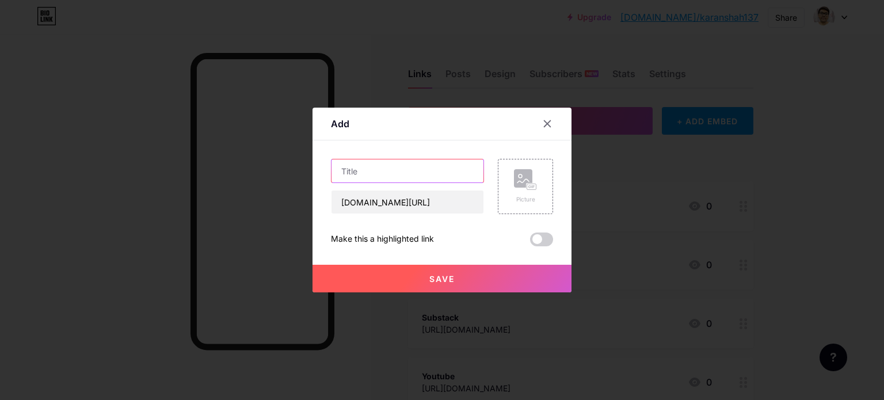
click at [357, 163] on input "text" at bounding box center [408, 170] width 152 height 23
type input "Discord"
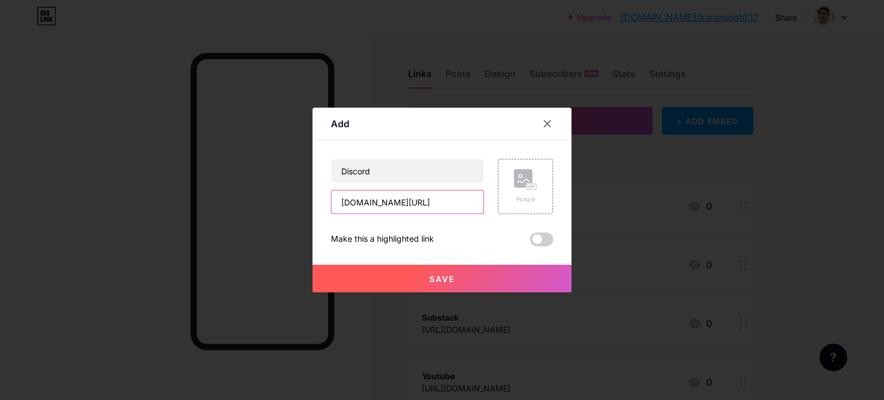
click at [341, 203] on input "[DOMAIN_NAME][URL]" at bounding box center [408, 202] width 152 height 23
type input "[URL][DOMAIN_NAME]"
click at [430, 280] on span "Save" at bounding box center [442, 279] width 25 height 10
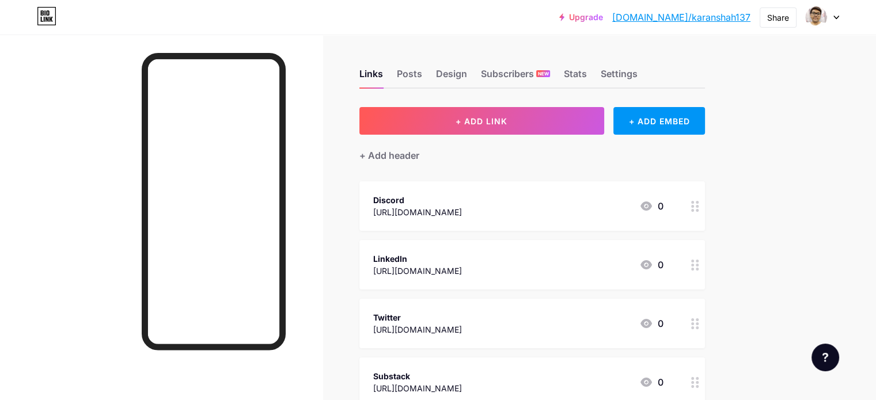
click at [697, 14] on link "[DOMAIN_NAME]/karanshah137" at bounding box center [681, 17] width 138 height 14
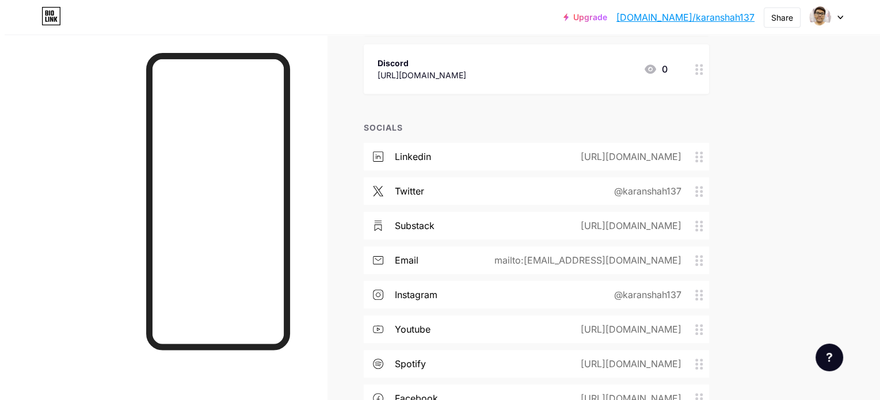
scroll to position [627, 0]
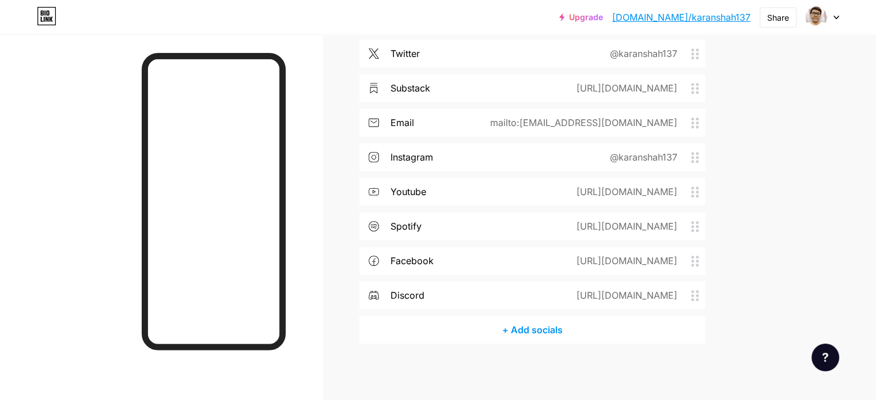
click at [562, 331] on div "+ Add socials" at bounding box center [531, 330] width 345 height 28
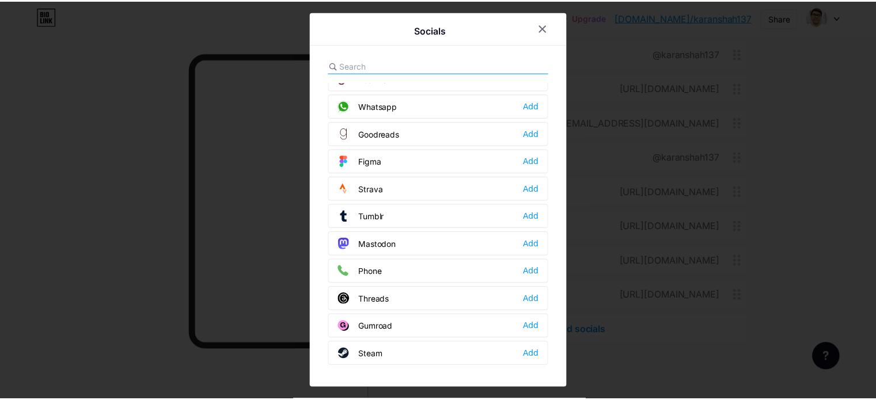
scroll to position [1027, 0]
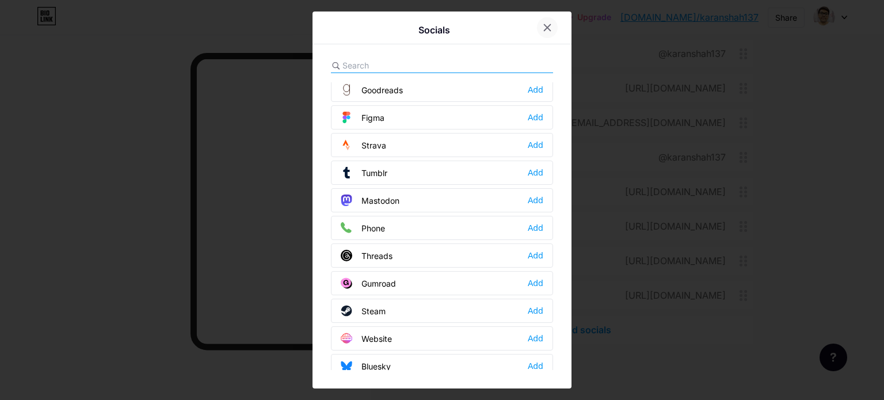
click at [545, 29] on icon at bounding box center [548, 28] width 6 height 6
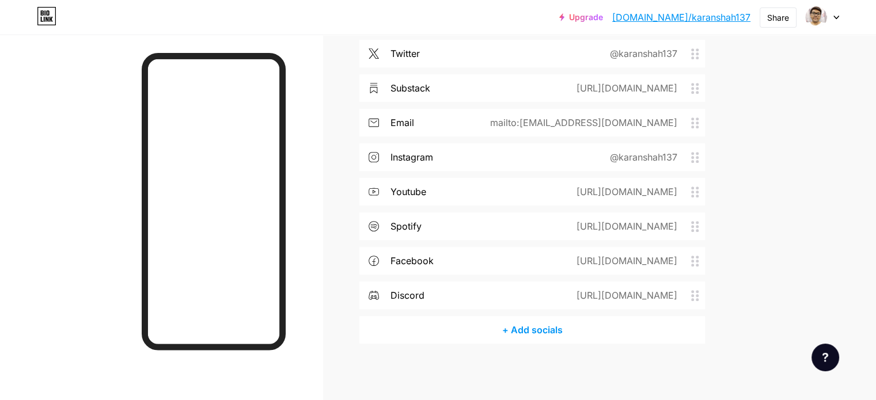
click at [696, 13] on link "[DOMAIN_NAME]/karanshah137" at bounding box center [681, 17] width 138 height 14
